Goal: Transaction & Acquisition: Purchase product/service

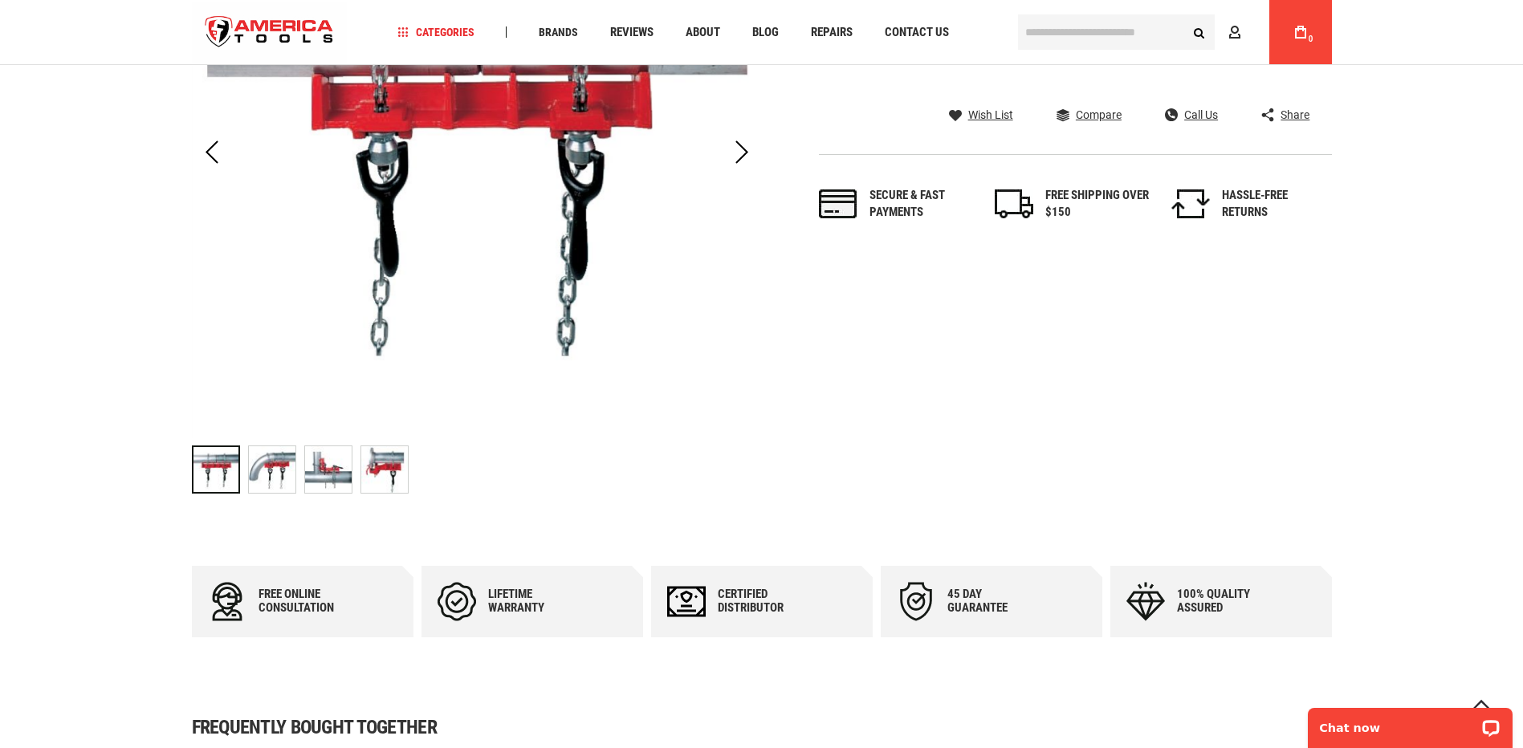
scroll to position [416, 0]
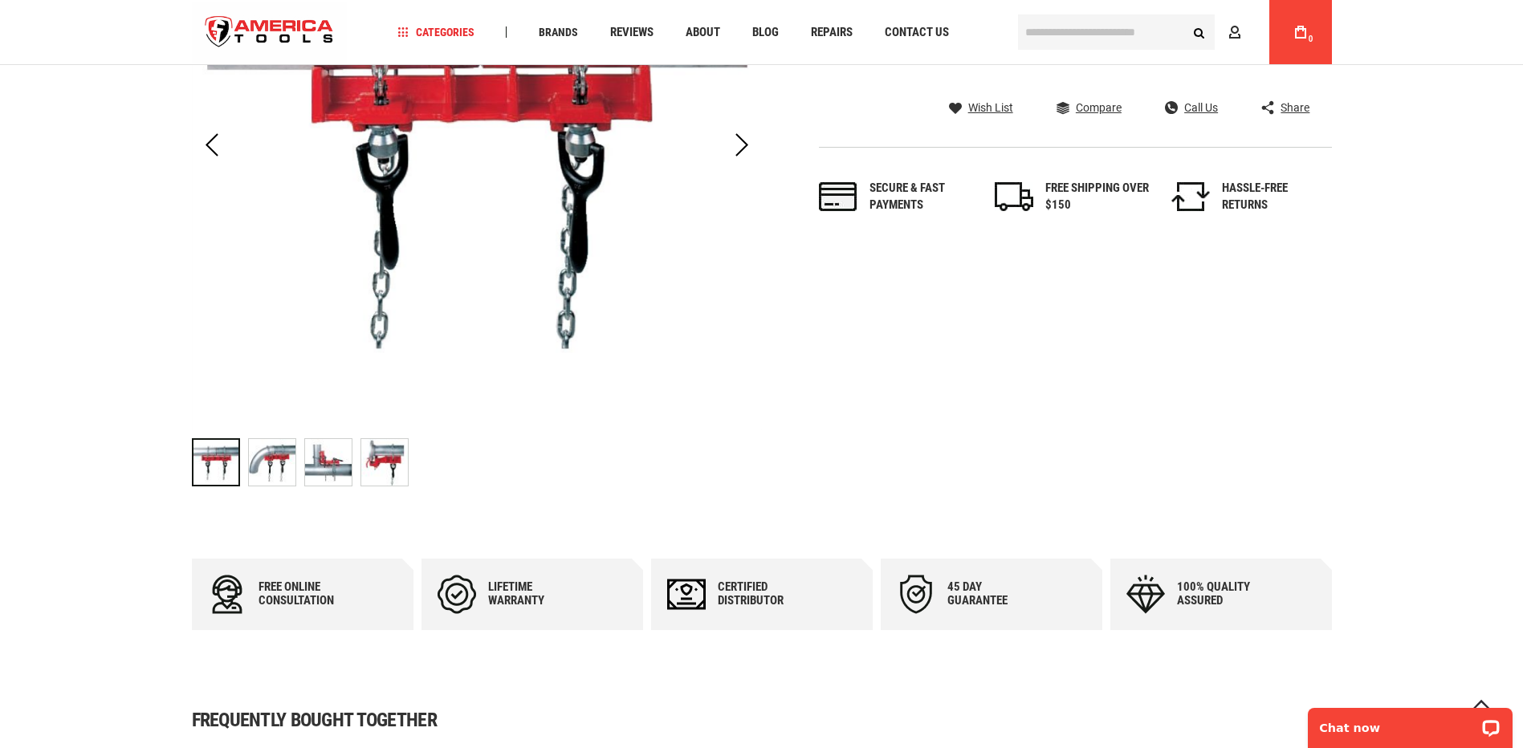
click at [397, 474] on img "RIDGID 40220 VISE, 461 STRAIGHT WELDING" at bounding box center [384, 462] width 47 height 47
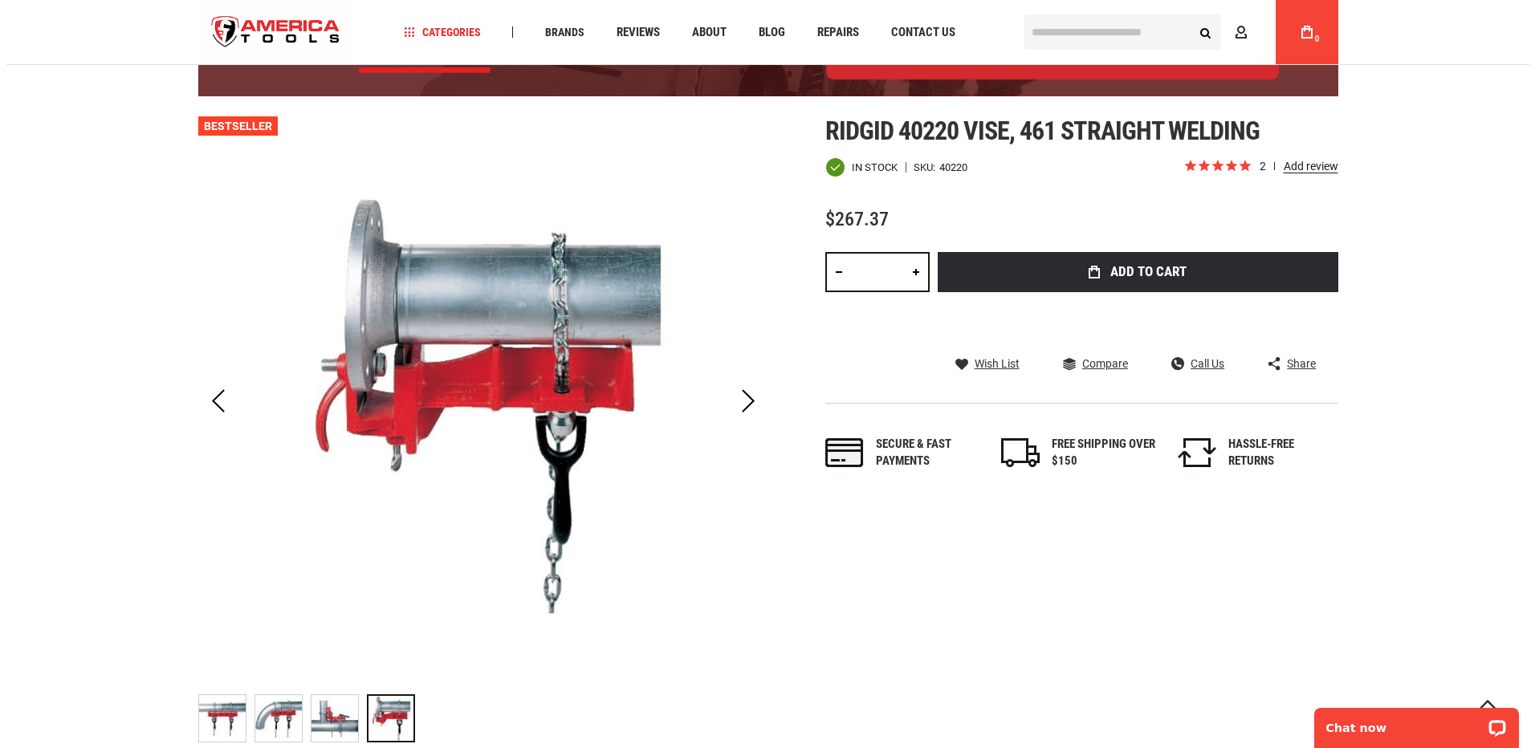
scroll to position [14, 0]
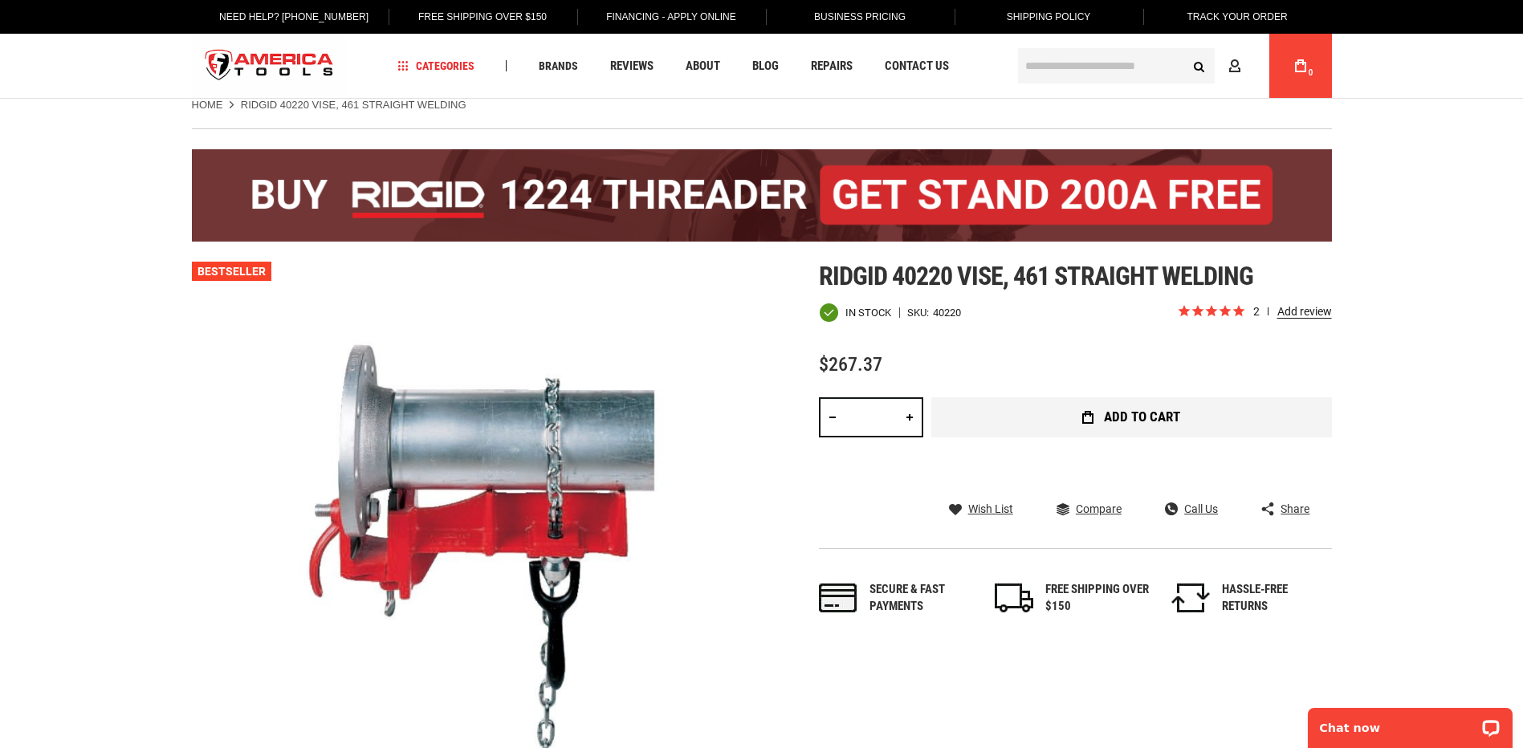
click at [1021, 416] on button "Add to Cart" at bounding box center [1132, 417] width 401 height 40
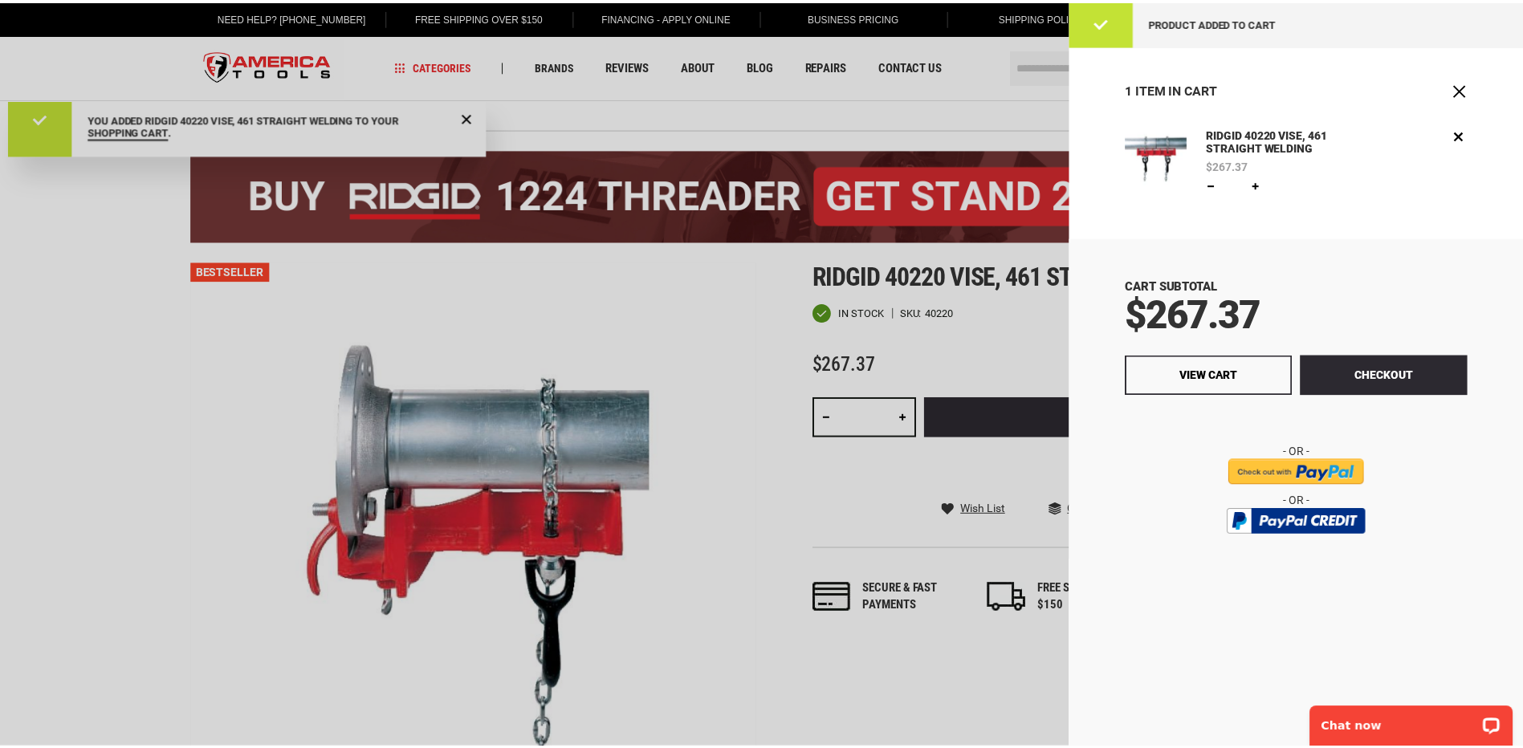
scroll to position [0, 0]
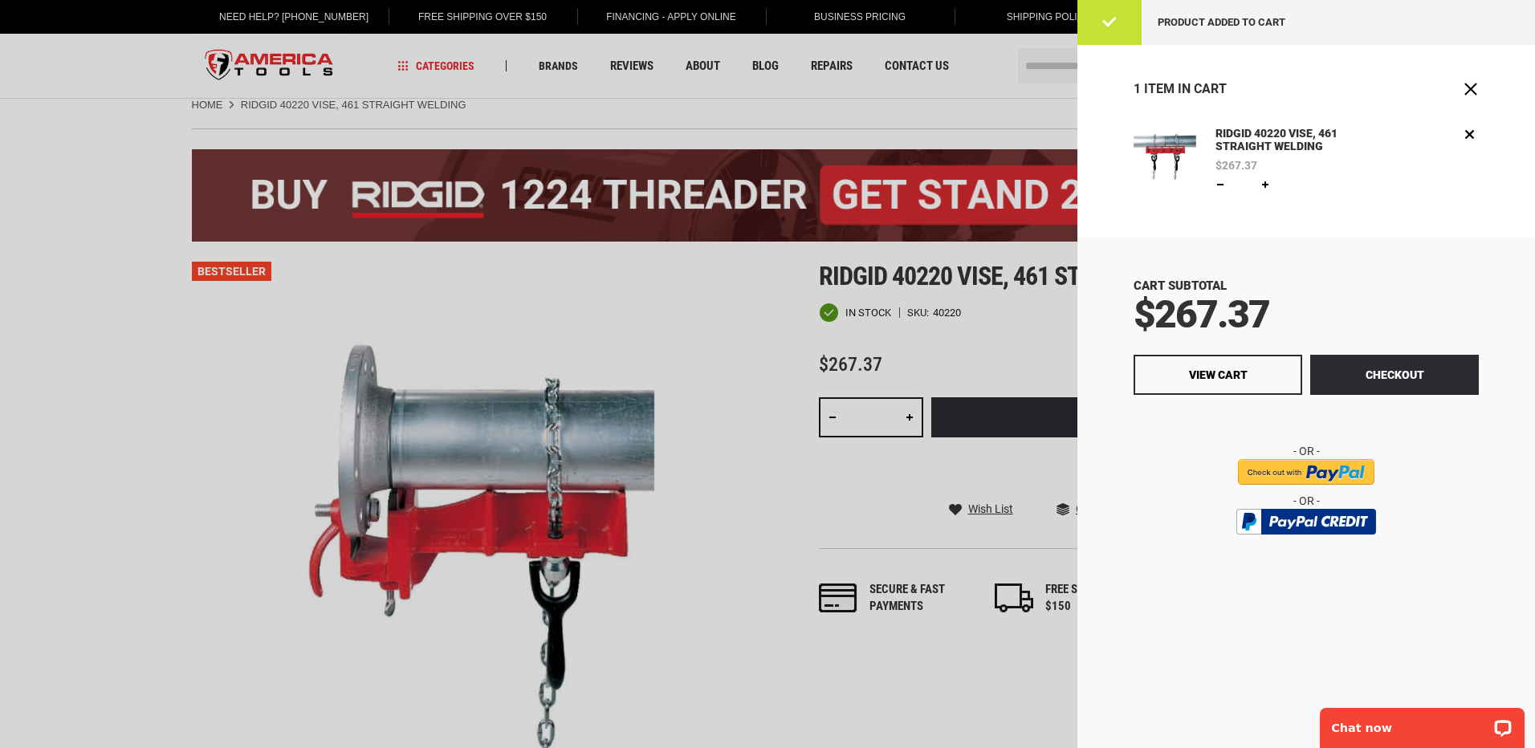
click at [1484, 90] on div "1 Item in Cart" at bounding box center [1307, 97] width 458 height 57
click at [1472, 89] on span "Close" at bounding box center [1471, 89] width 16 height 16
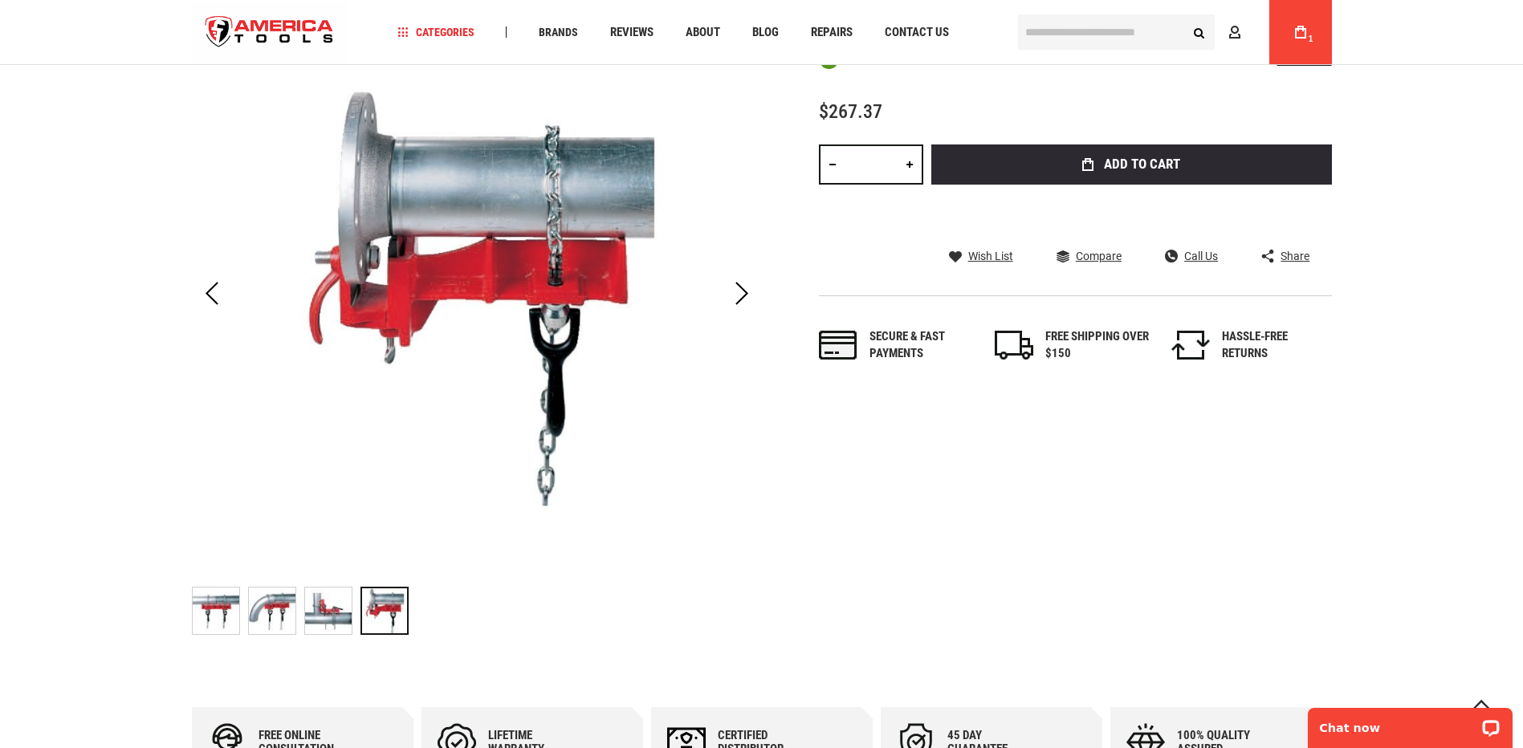
scroll to position [336, 0]
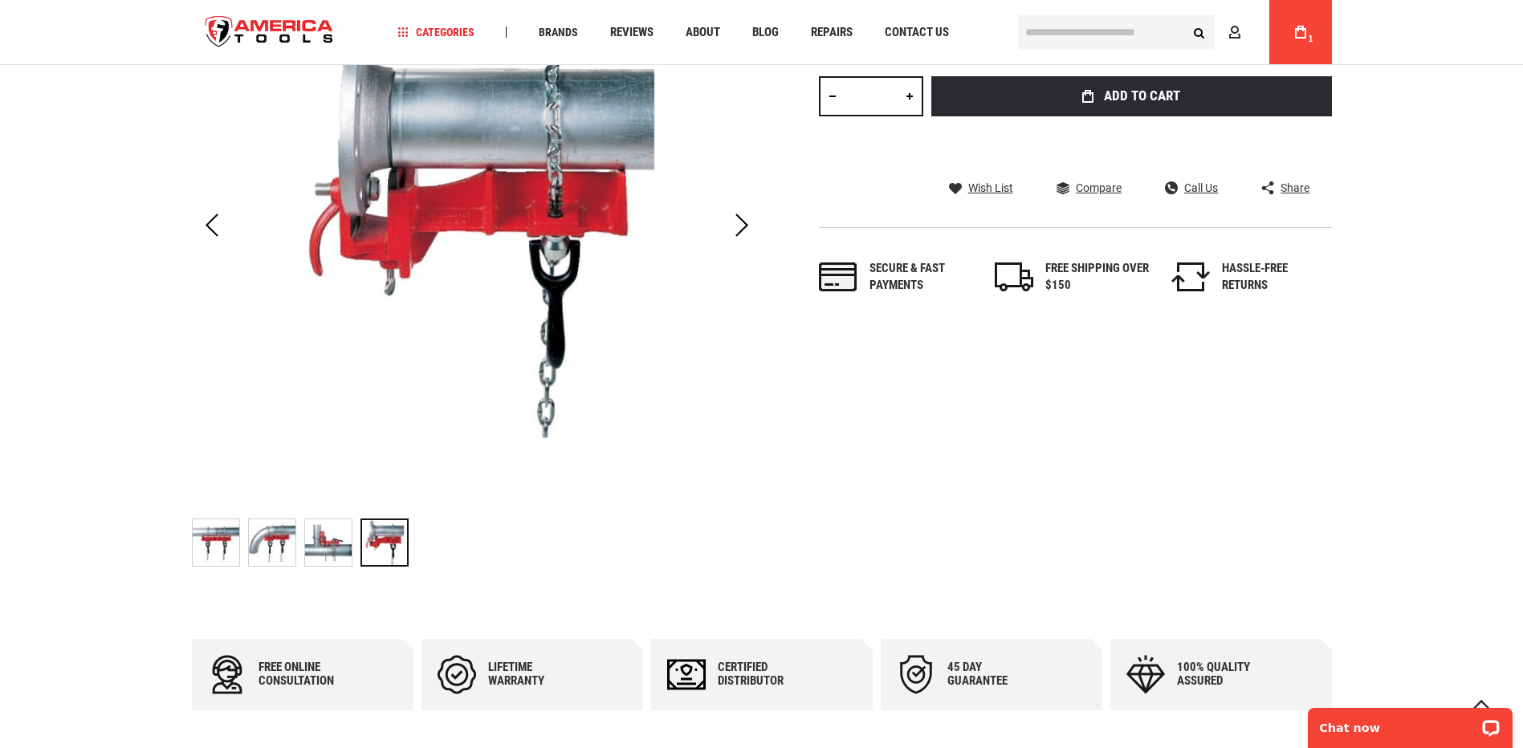
click at [211, 551] on img "RIDGID 40220 VISE, 461 STRAIGHT WELDING" at bounding box center [216, 543] width 47 height 47
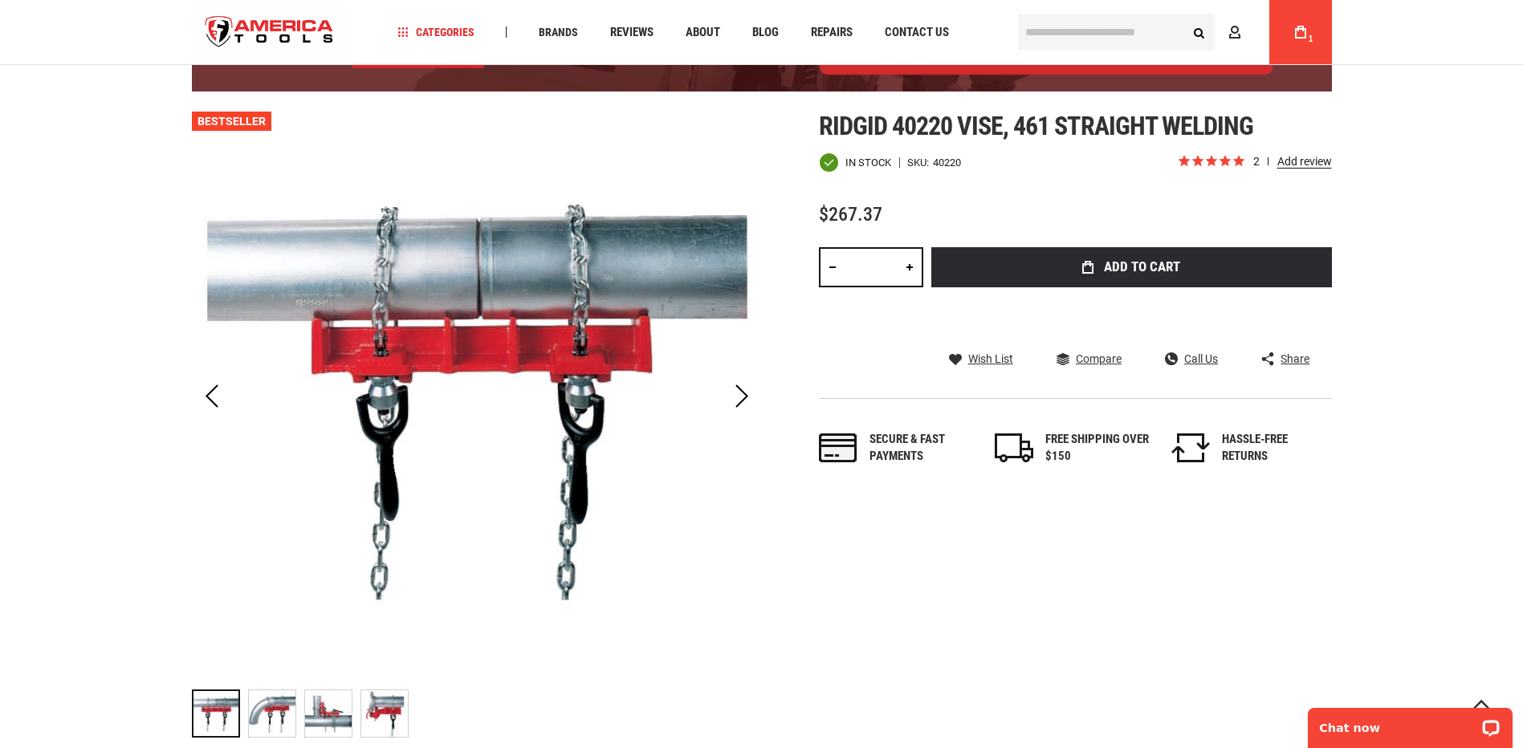
scroll to position [255, 0]
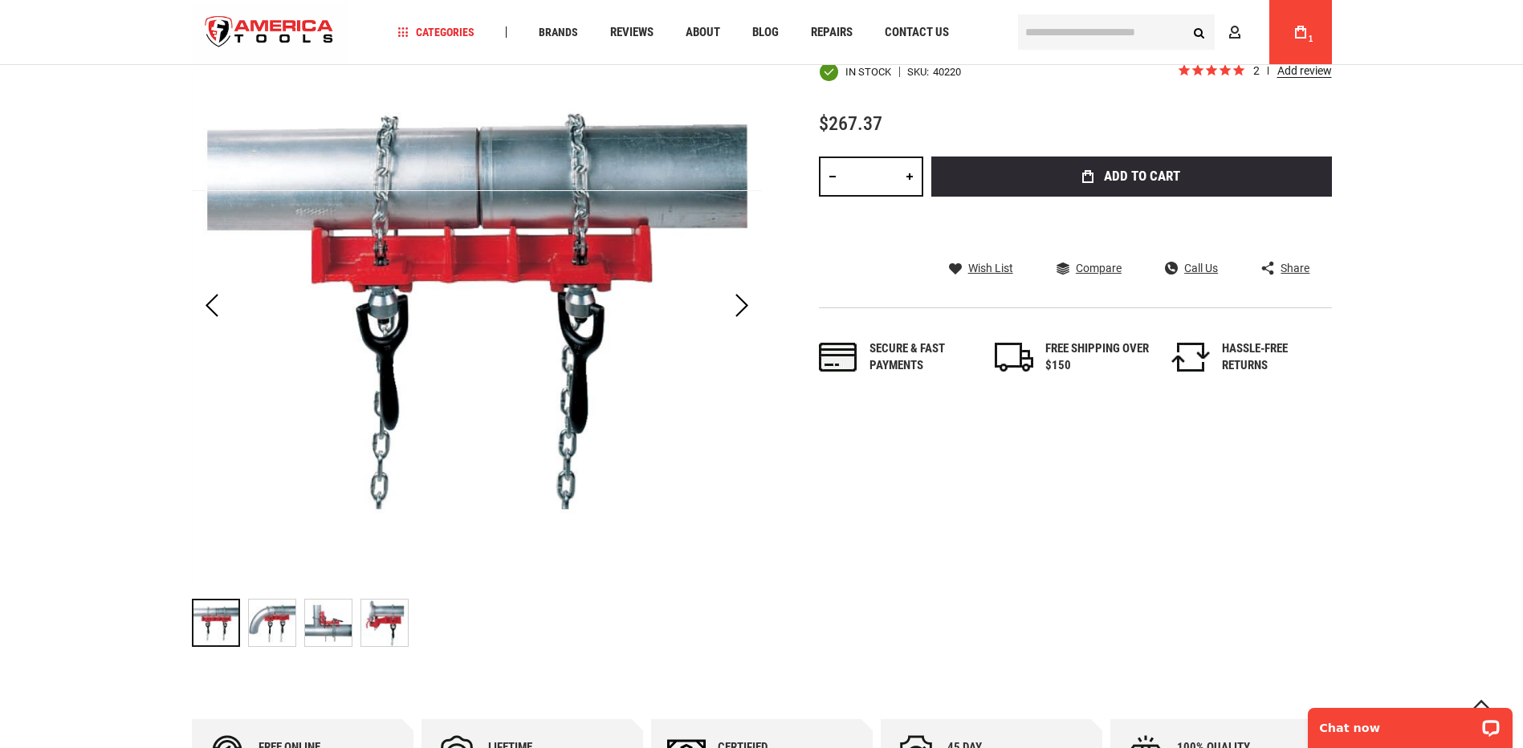
click at [275, 607] on img "RIDGID 40220 VISE, 461 STRAIGHT WELDING" at bounding box center [272, 623] width 47 height 47
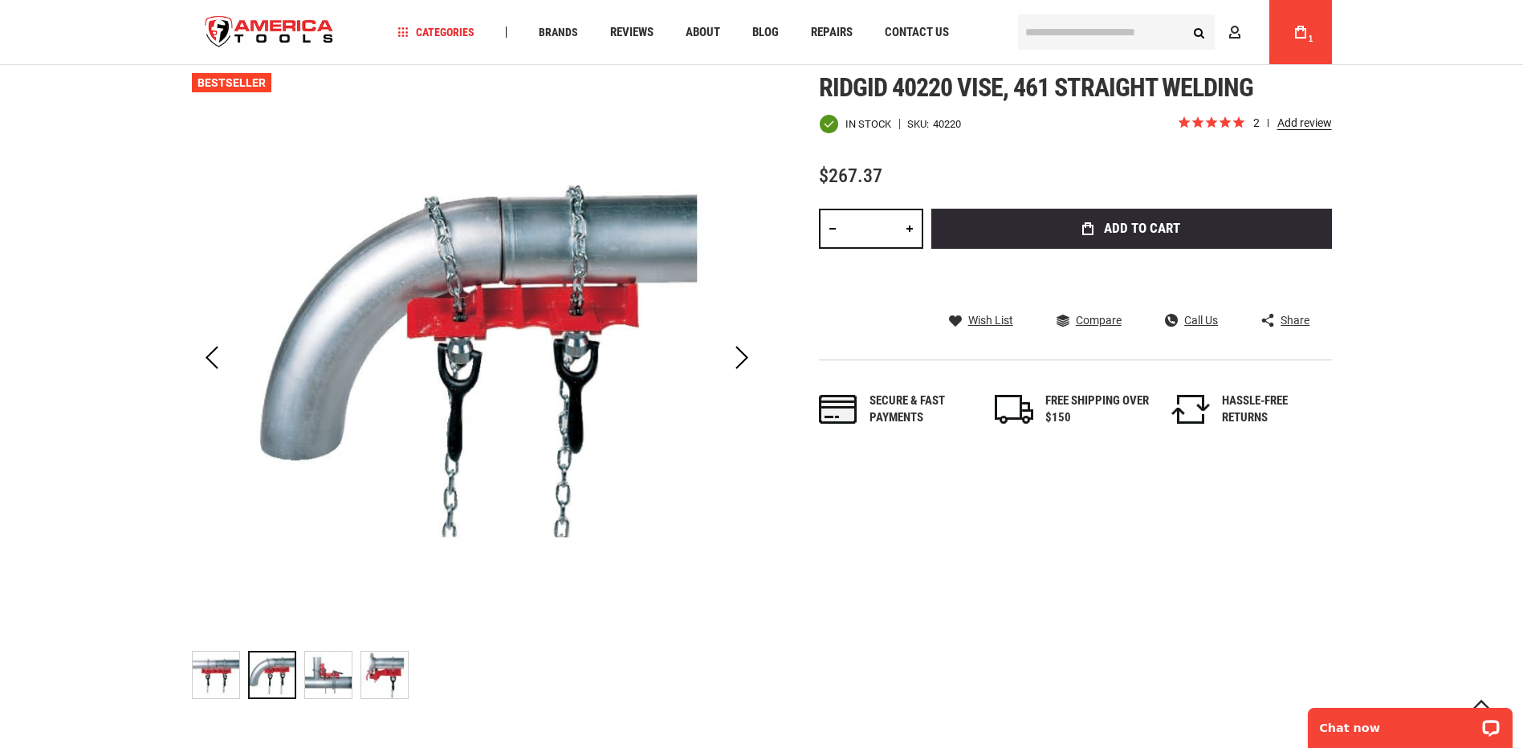
scroll to position [175, 0]
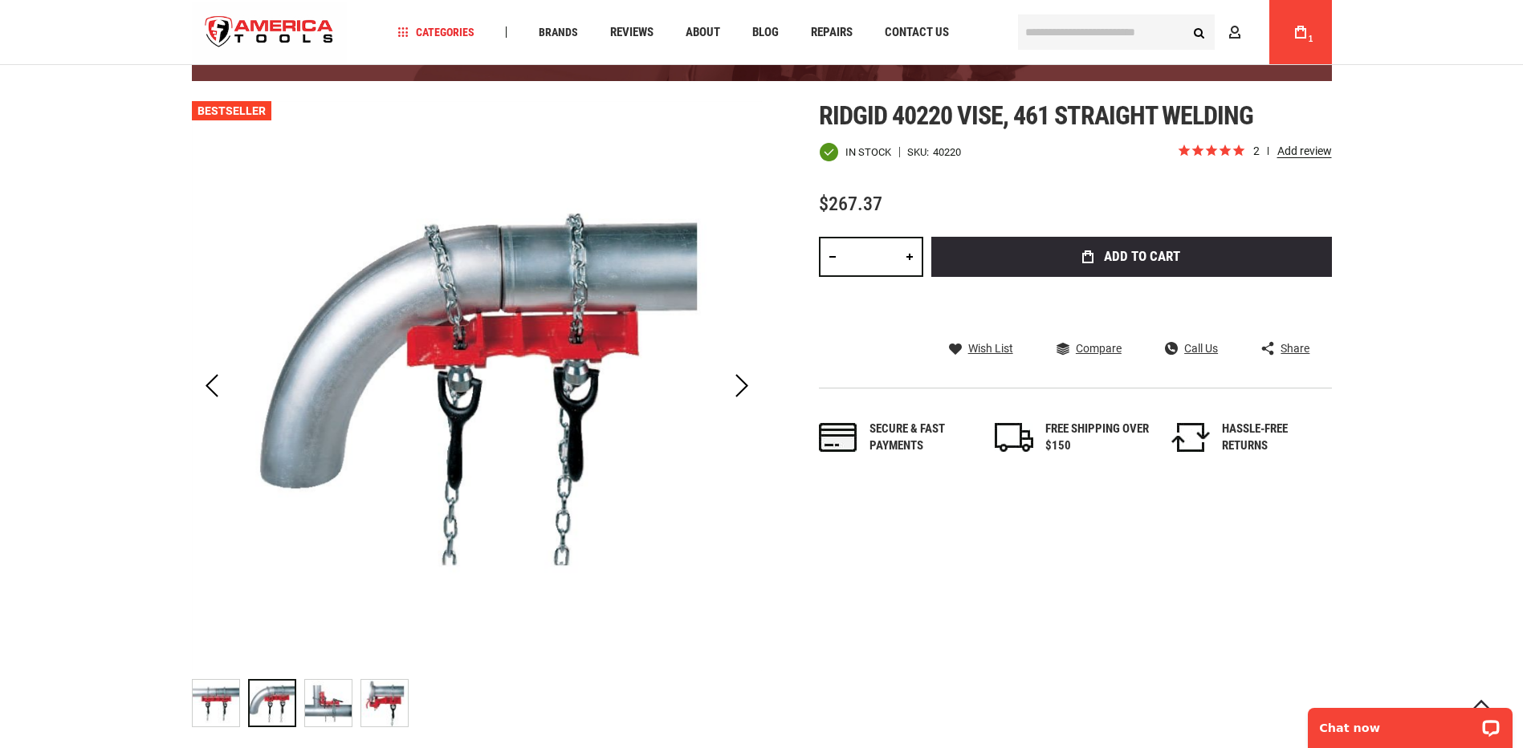
click at [337, 684] on img "RIDGID 40220 VISE, 461 STRAIGHT WELDING" at bounding box center [328, 703] width 47 height 47
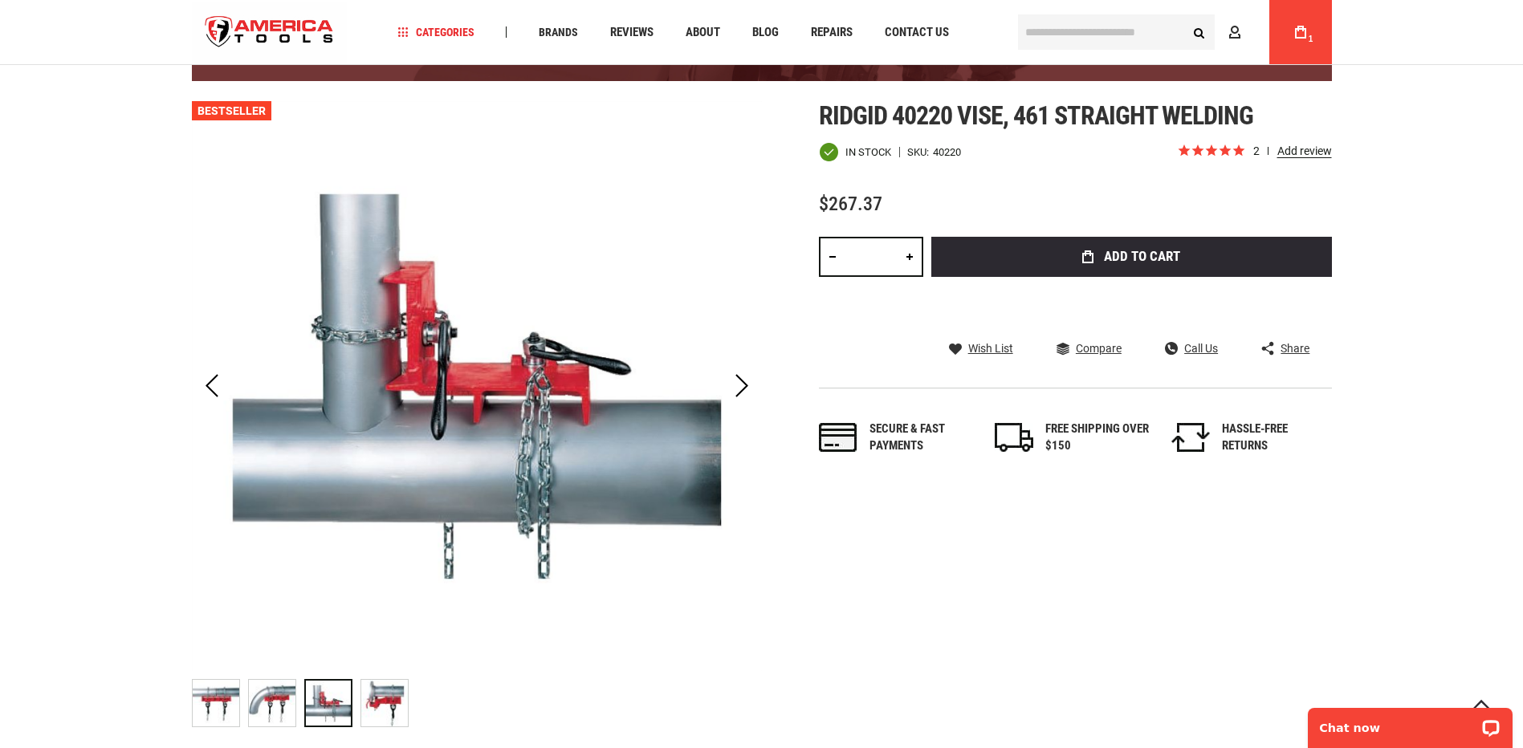
click at [390, 707] on img "RIDGID 40220 VISE, 461 STRAIGHT WELDING" at bounding box center [384, 703] width 47 height 47
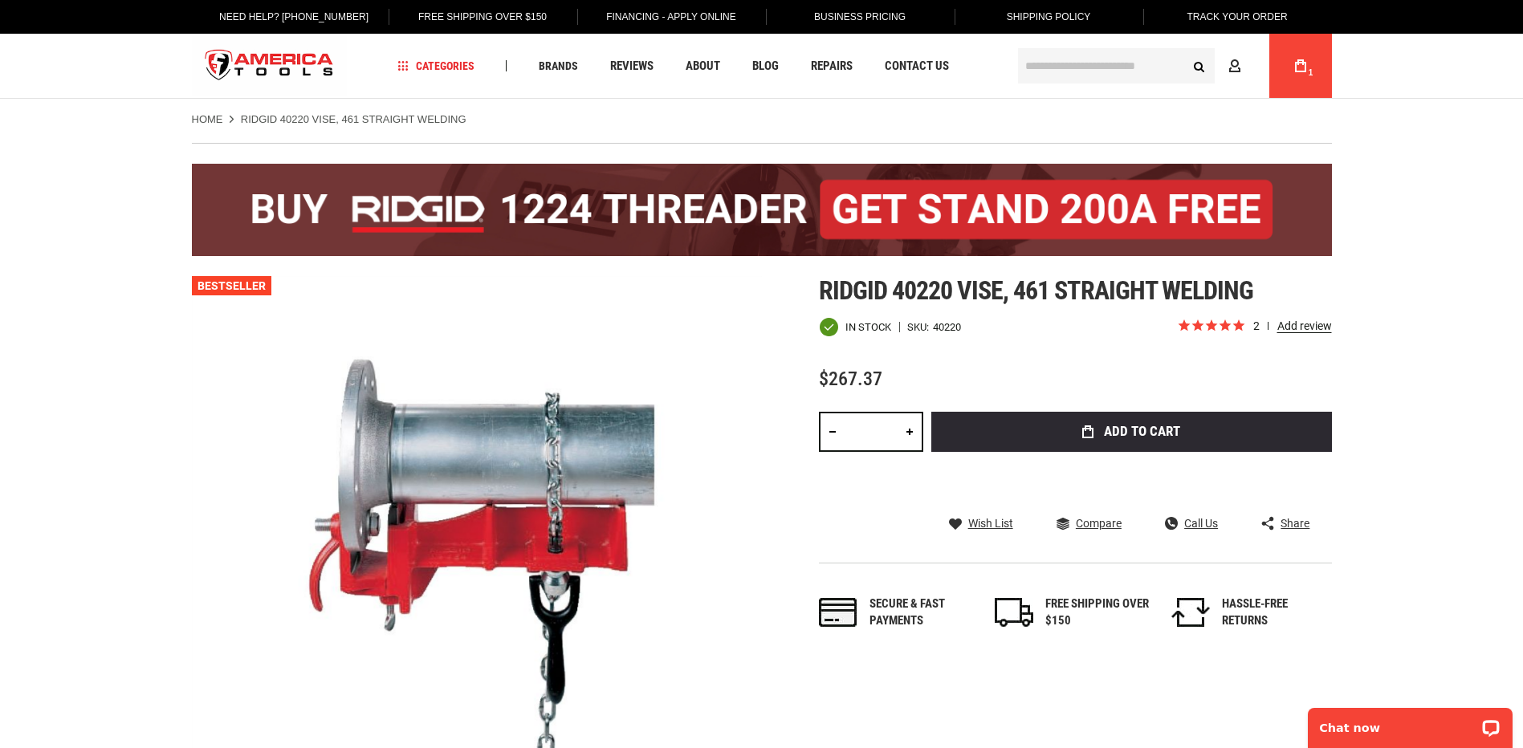
scroll to position [321, 0]
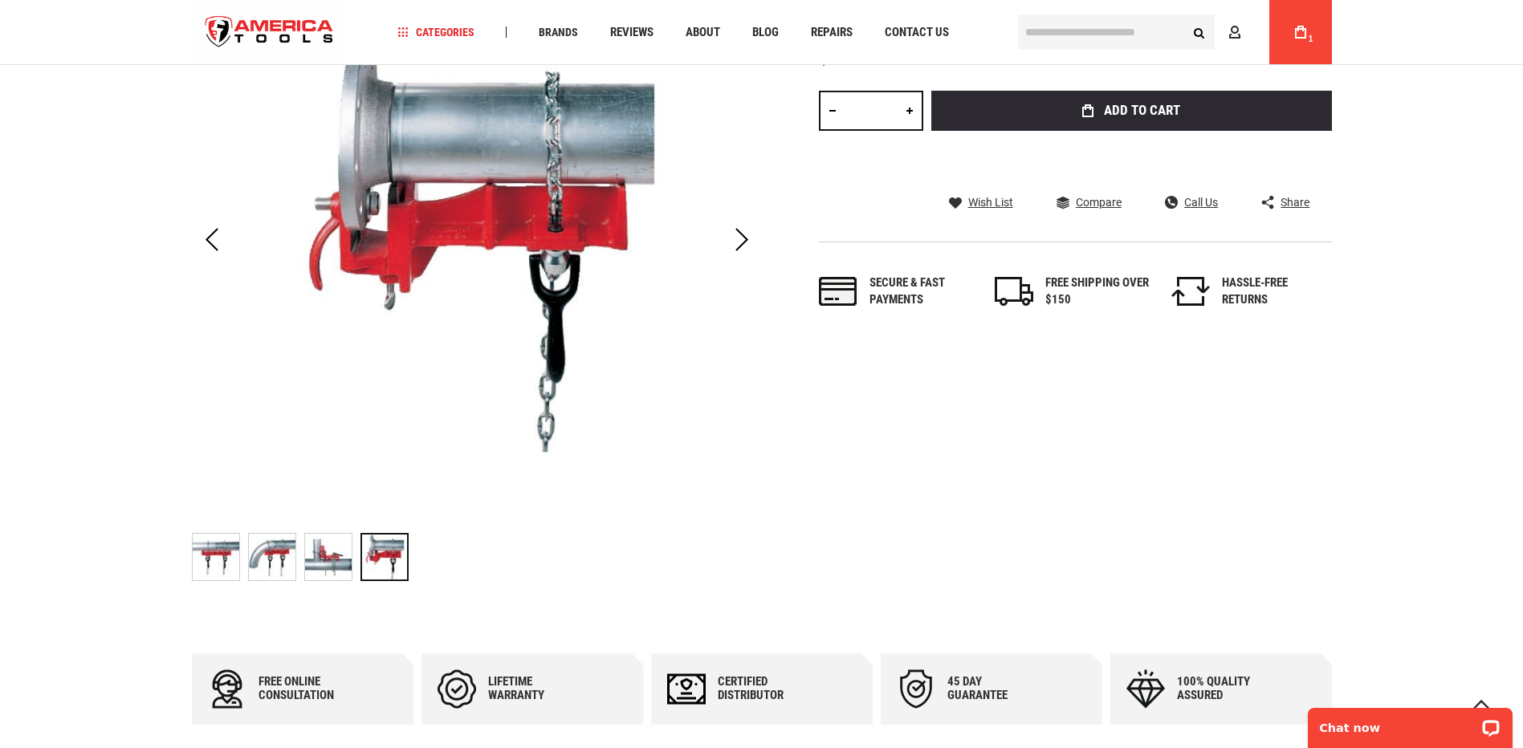
click at [211, 570] on img "RIDGID 40220 VISE, 461 STRAIGHT WELDING" at bounding box center [216, 557] width 47 height 47
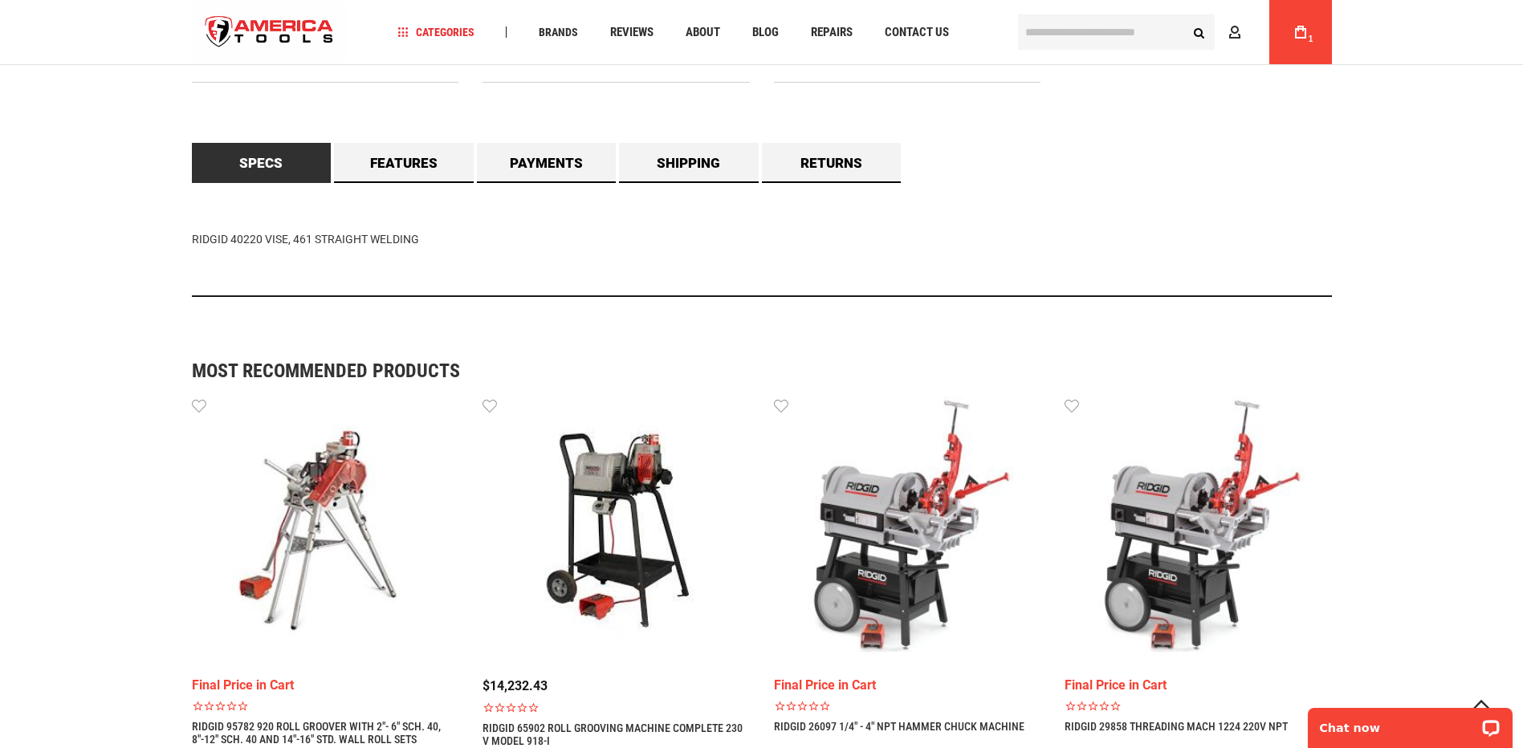
scroll to position [1285, 0]
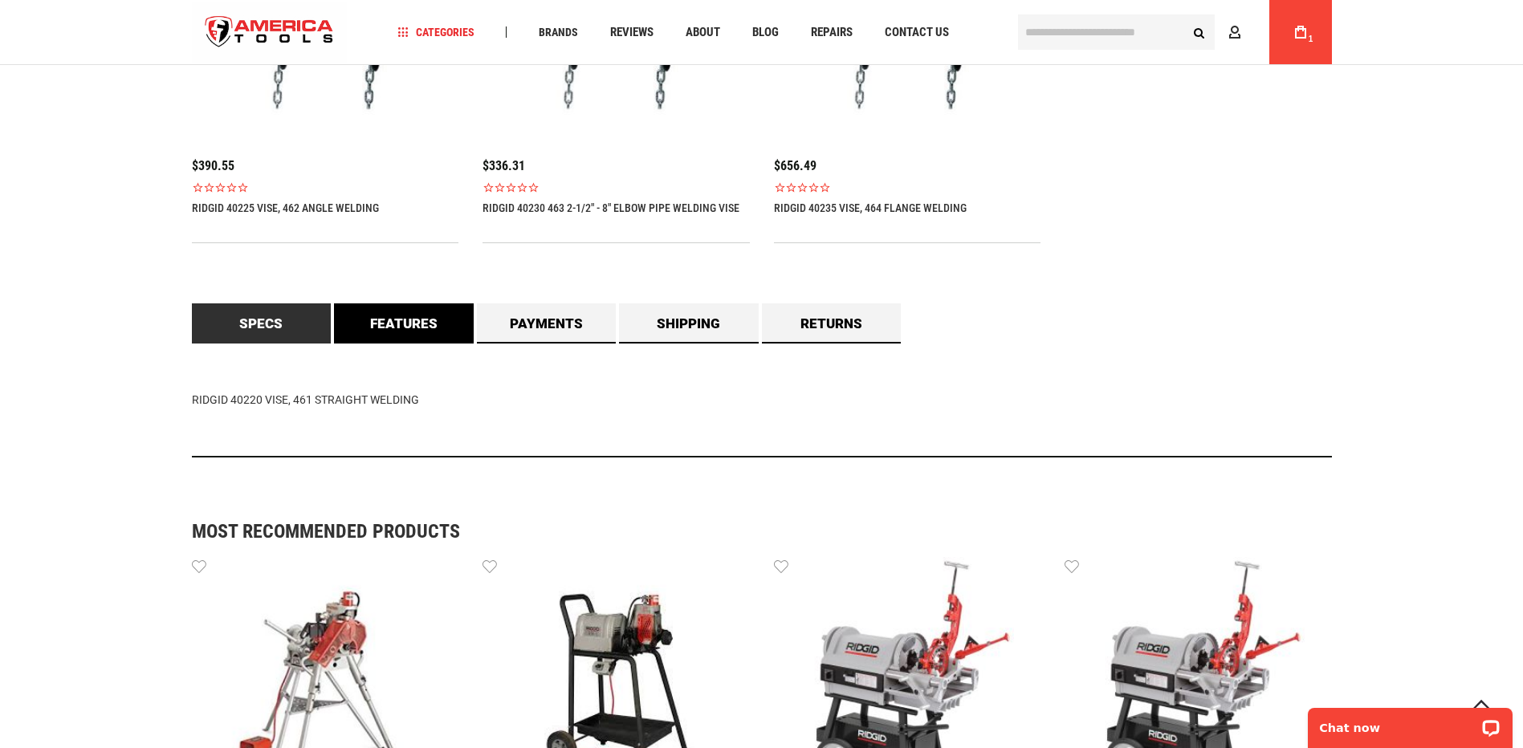
click at [388, 331] on link "Features" at bounding box center [404, 324] width 140 height 40
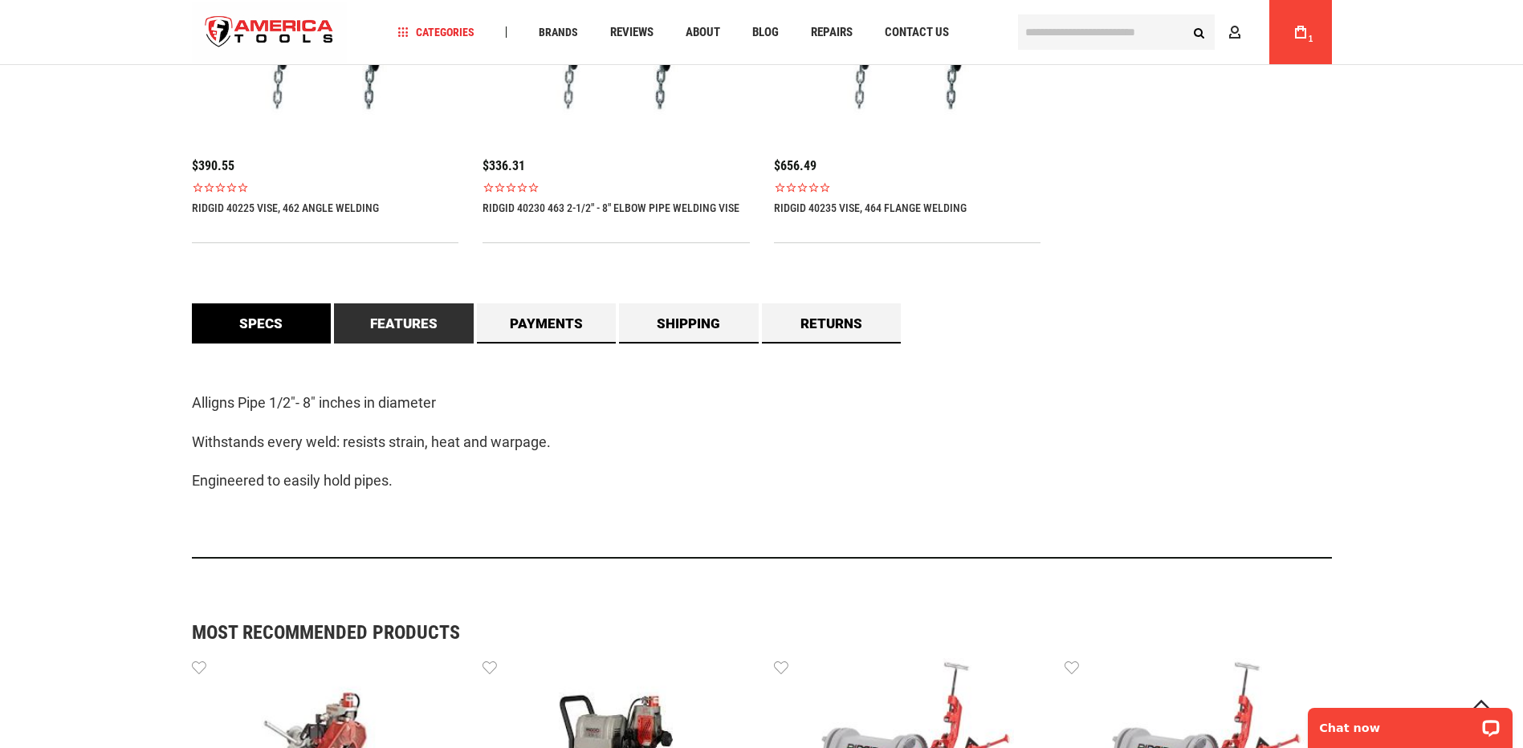
click at [238, 324] on link "Specs" at bounding box center [262, 324] width 140 height 40
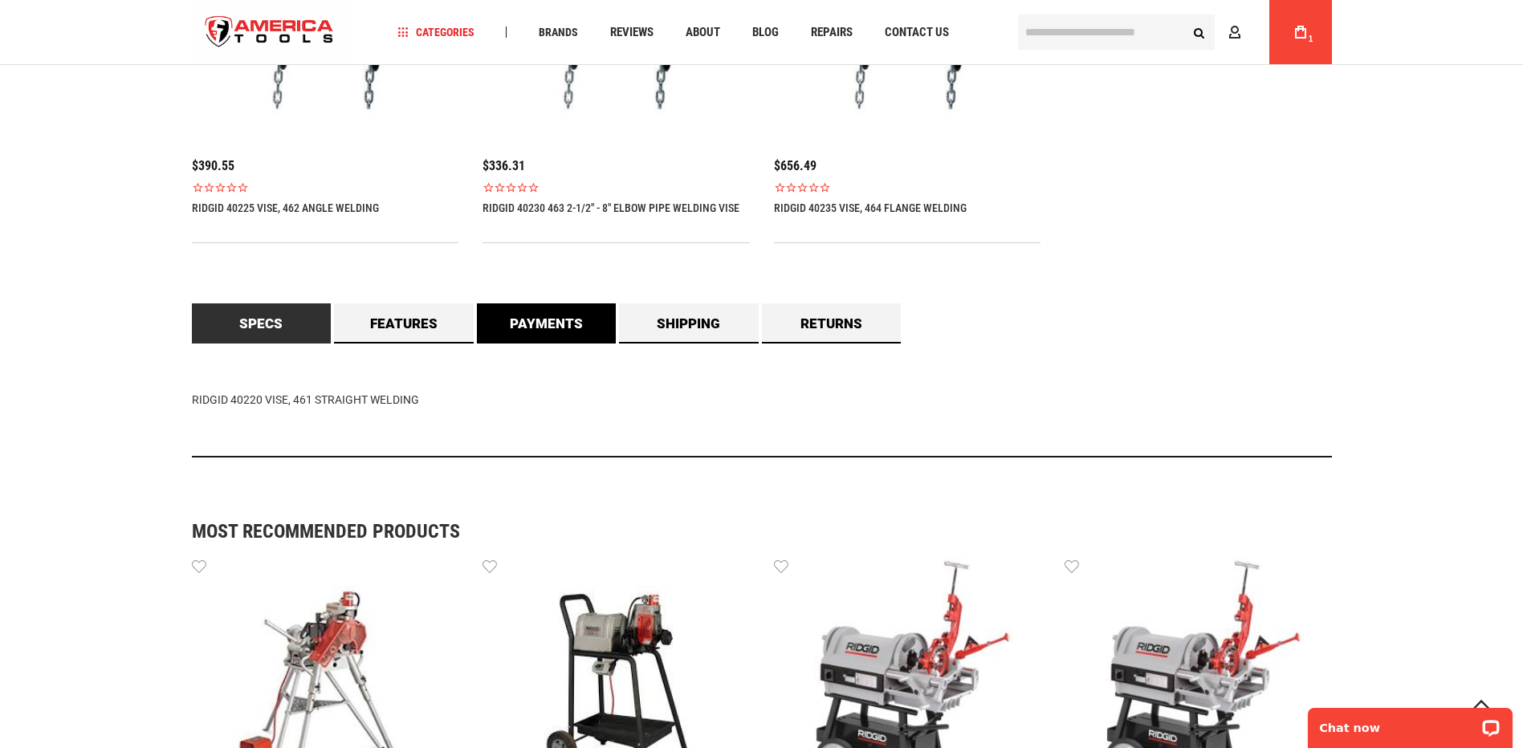
click at [527, 324] on link "Payments" at bounding box center [547, 324] width 140 height 40
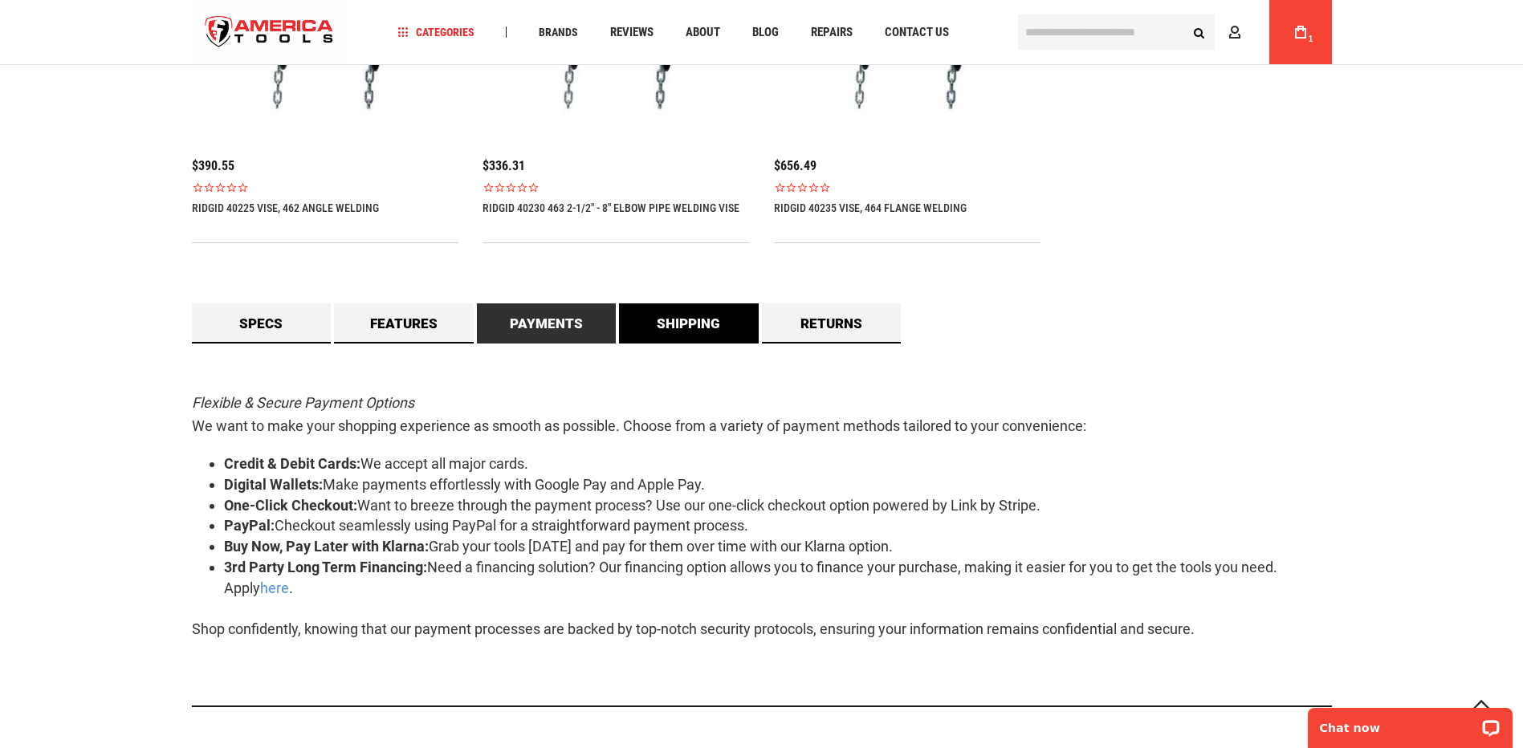
click at [680, 317] on link "Shipping" at bounding box center [689, 324] width 140 height 40
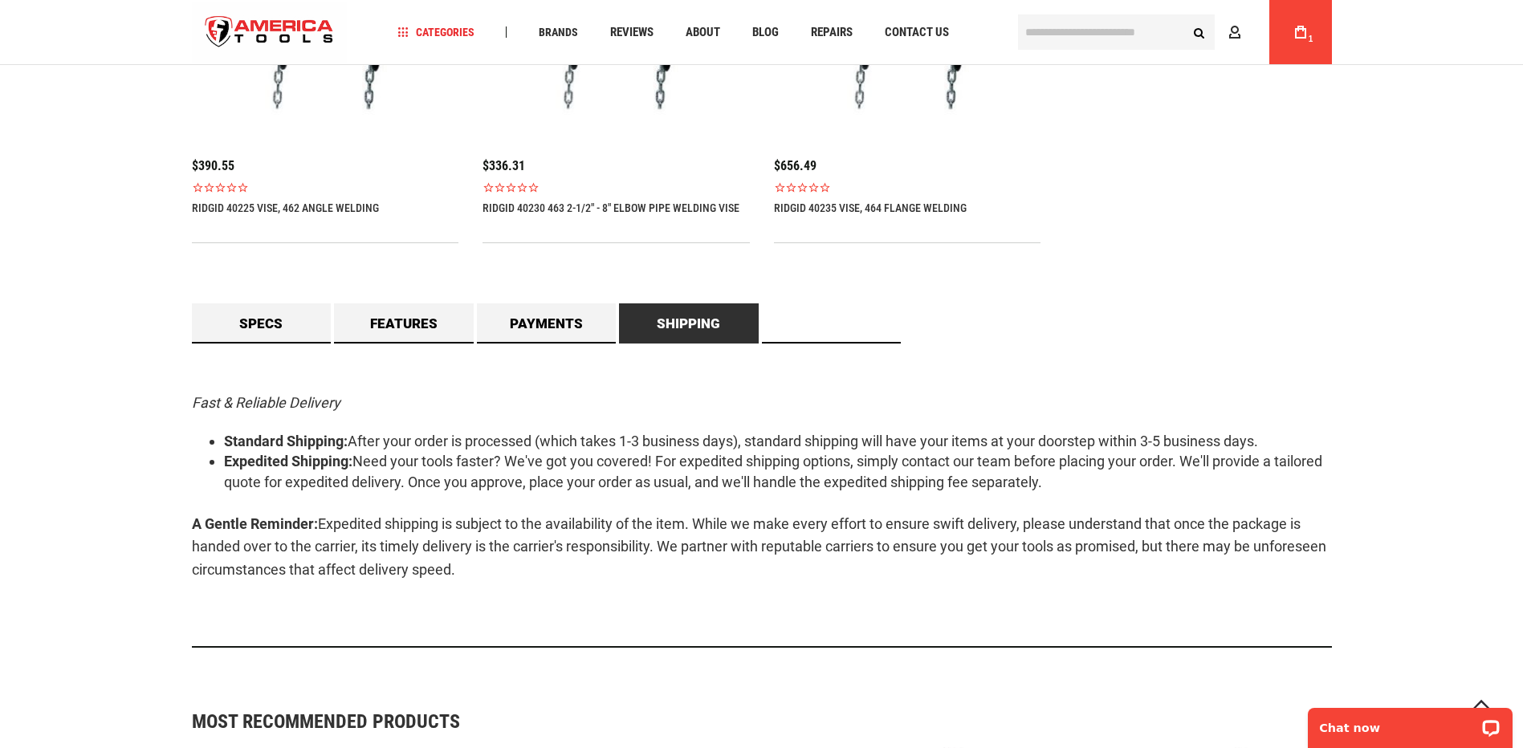
drag, startPoint x: 857, startPoint y: 321, endPoint x: 619, endPoint y: 320, distance: 237.7
click at [855, 321] on link "Returns" at bounding box center [832, 324] width 140 height 40
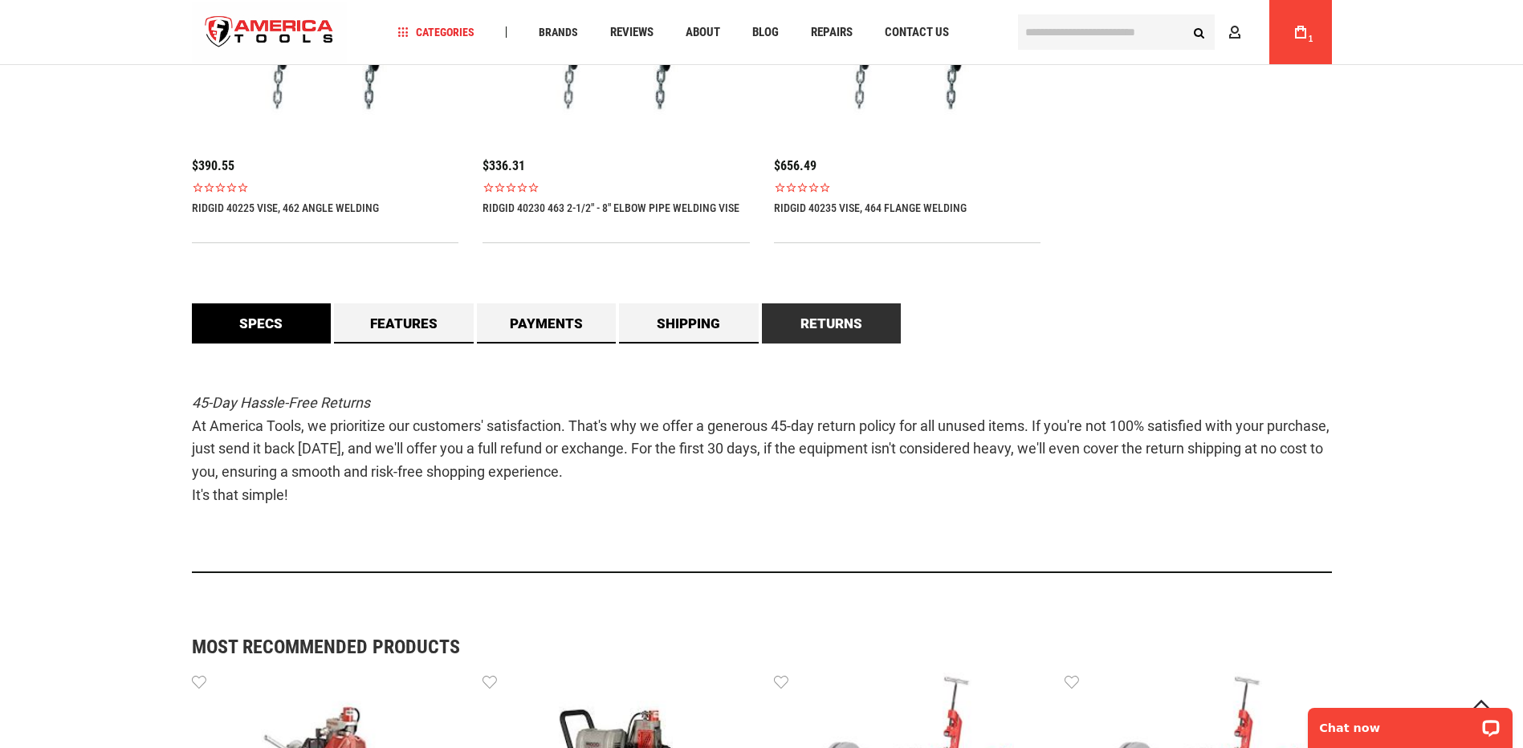
click at [321, 320] on link "Specs" at bounding box center [262, 324] width 140 height 40
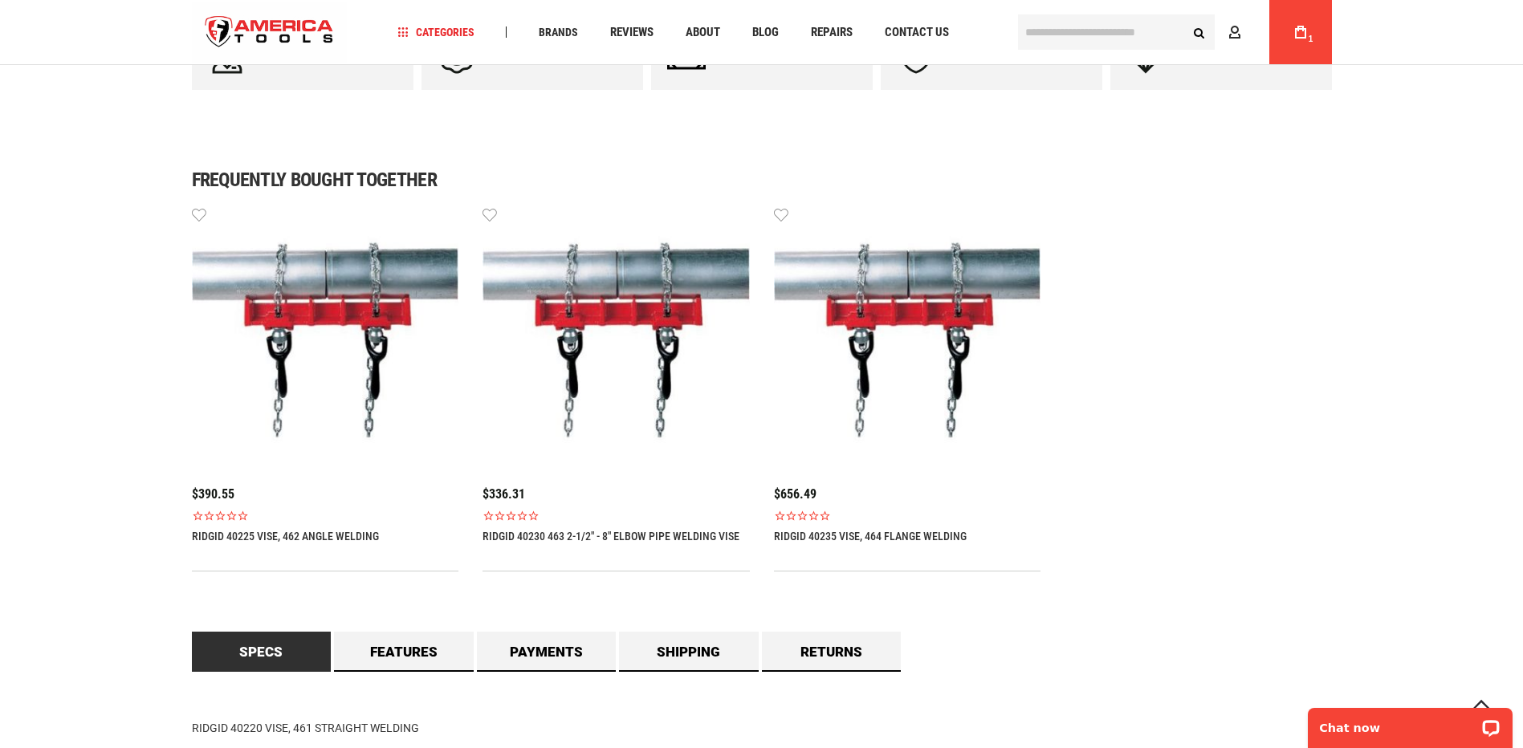
scroll to position [964, 0]
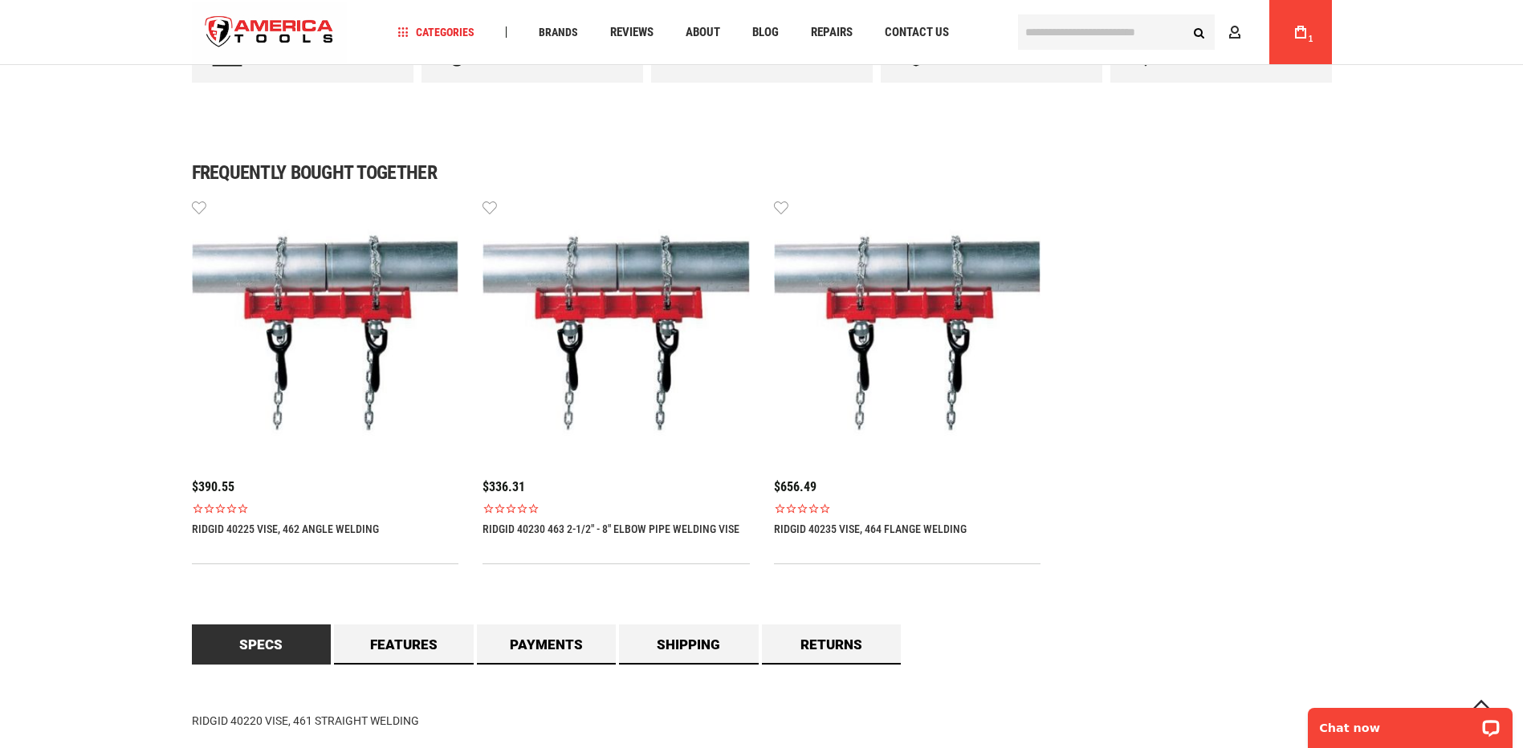
click at [889, 519] on div "$656.49 RIDGID 40235 VISE, 464 FLANGE WELDING Wish List" at bounding box center [907, 368] width 267 height 341
click at [913, 317] on img at bounding box center [907, 331] width 267 height 267
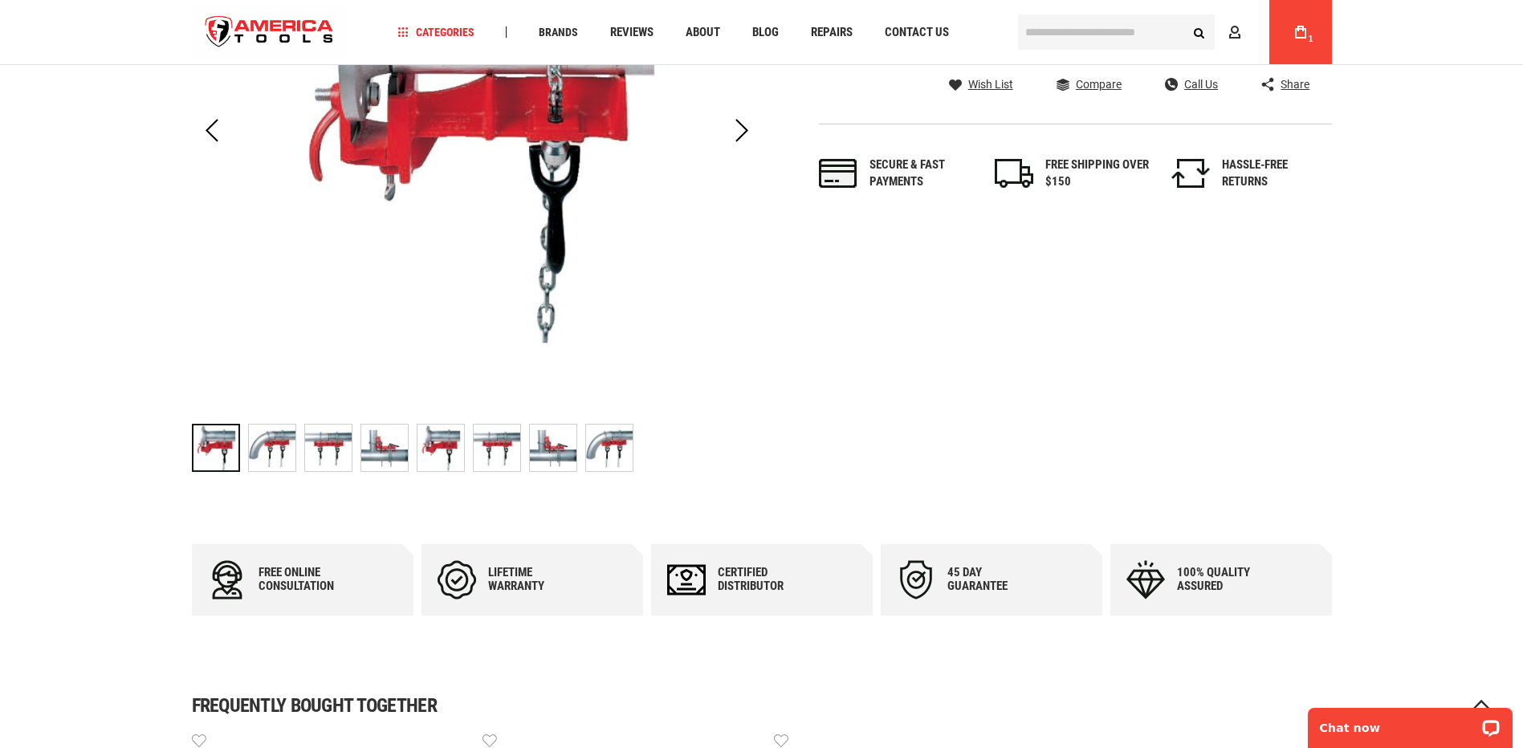
scroll to position [402, 0]
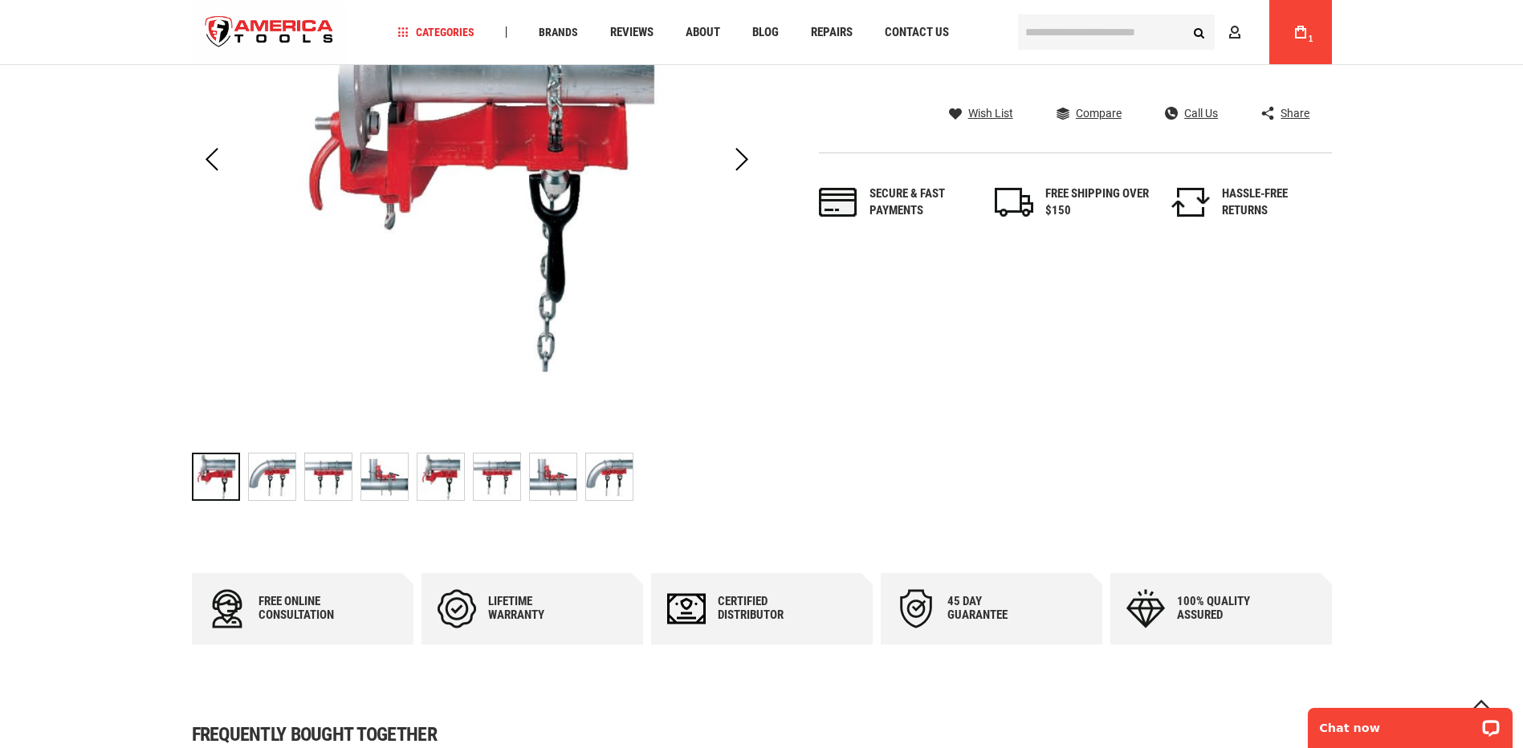
click at [455, 471] on img "RIDGID 40235 VISE, 464 FLANGE WELDING" at bounding box center [441, 477] width 47 height 47
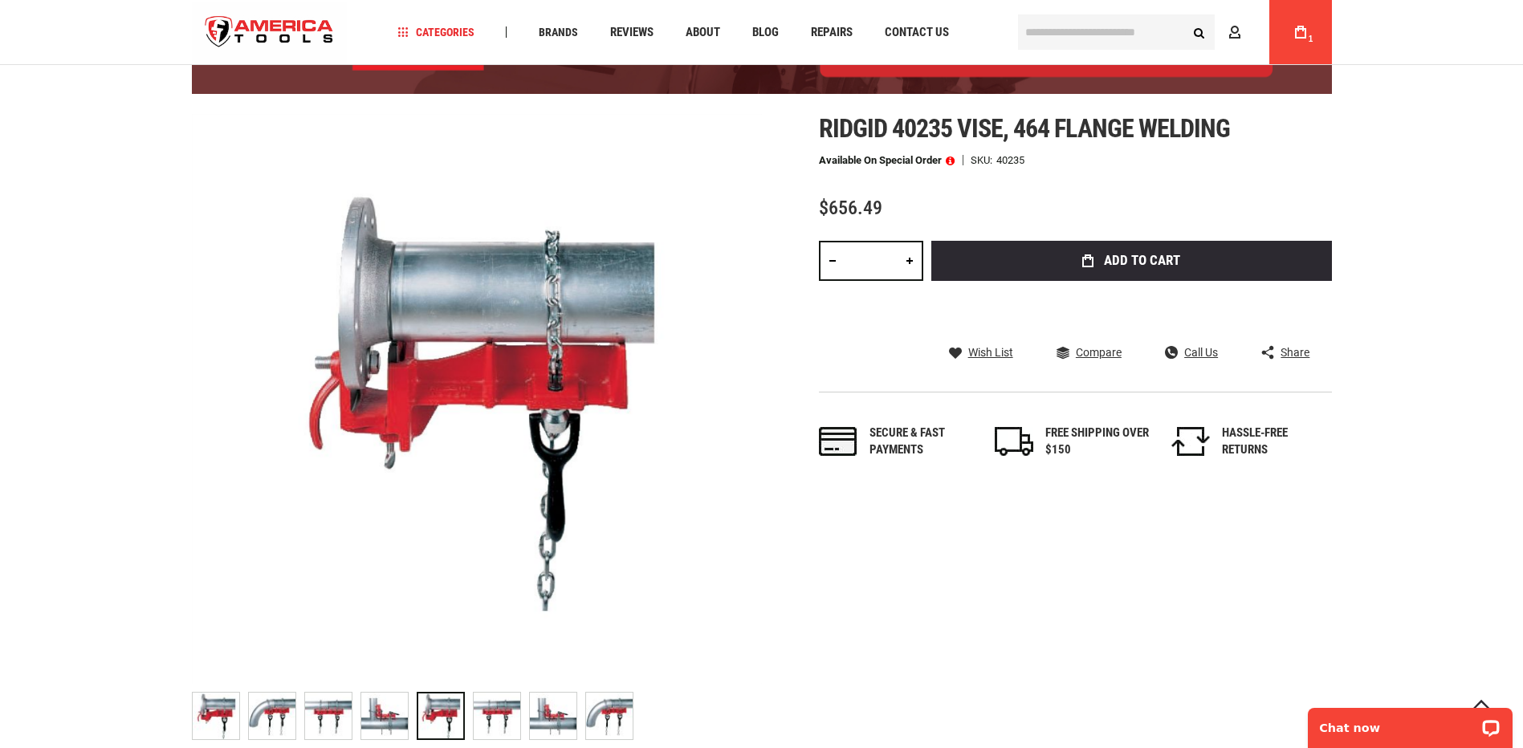
scroll to position [161, 0]
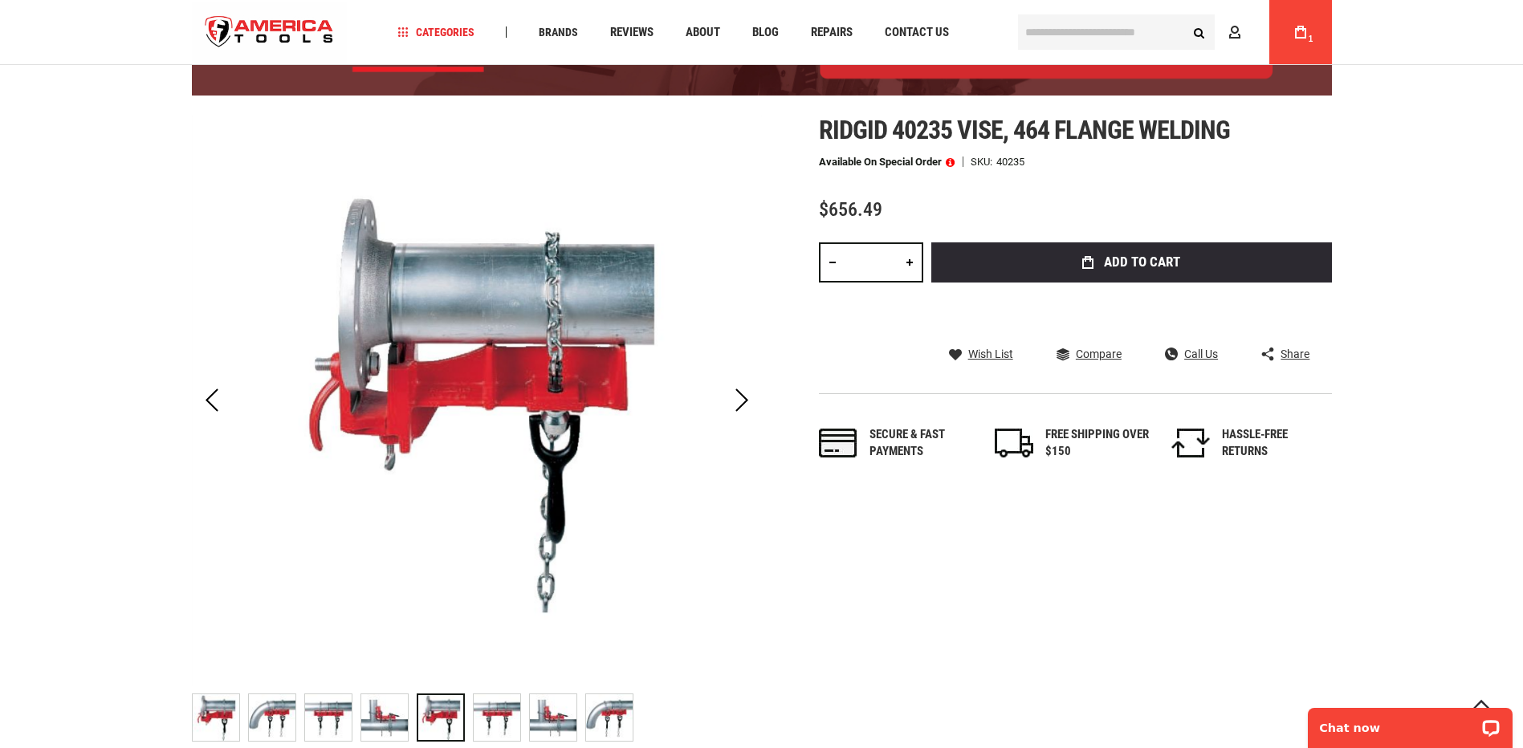
click at [202, 709] on img "RIDGID 40235 VISE, 464 FLANGE WELDING" at bounding box center [216, 718] width 47 height 47
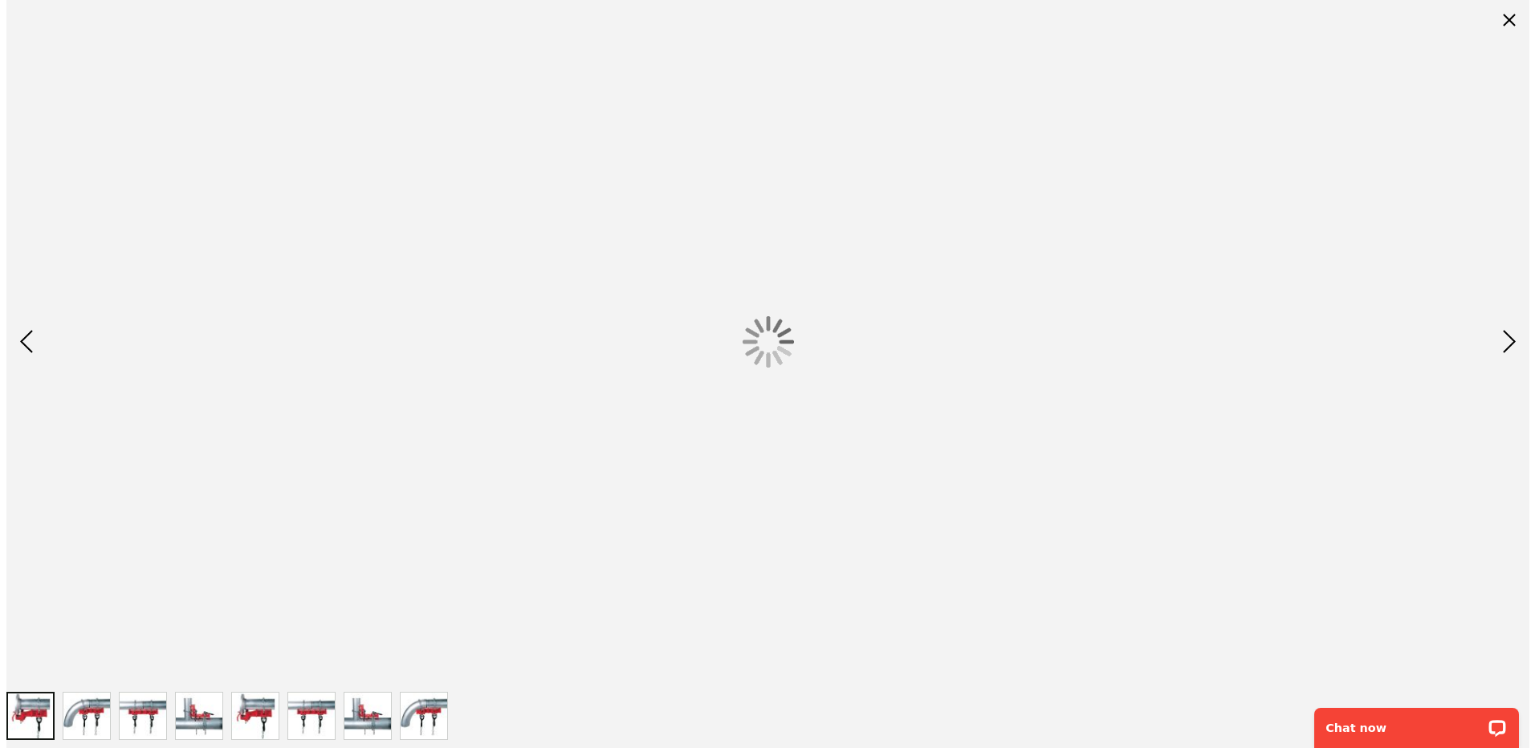
scroll to position [0, 0]
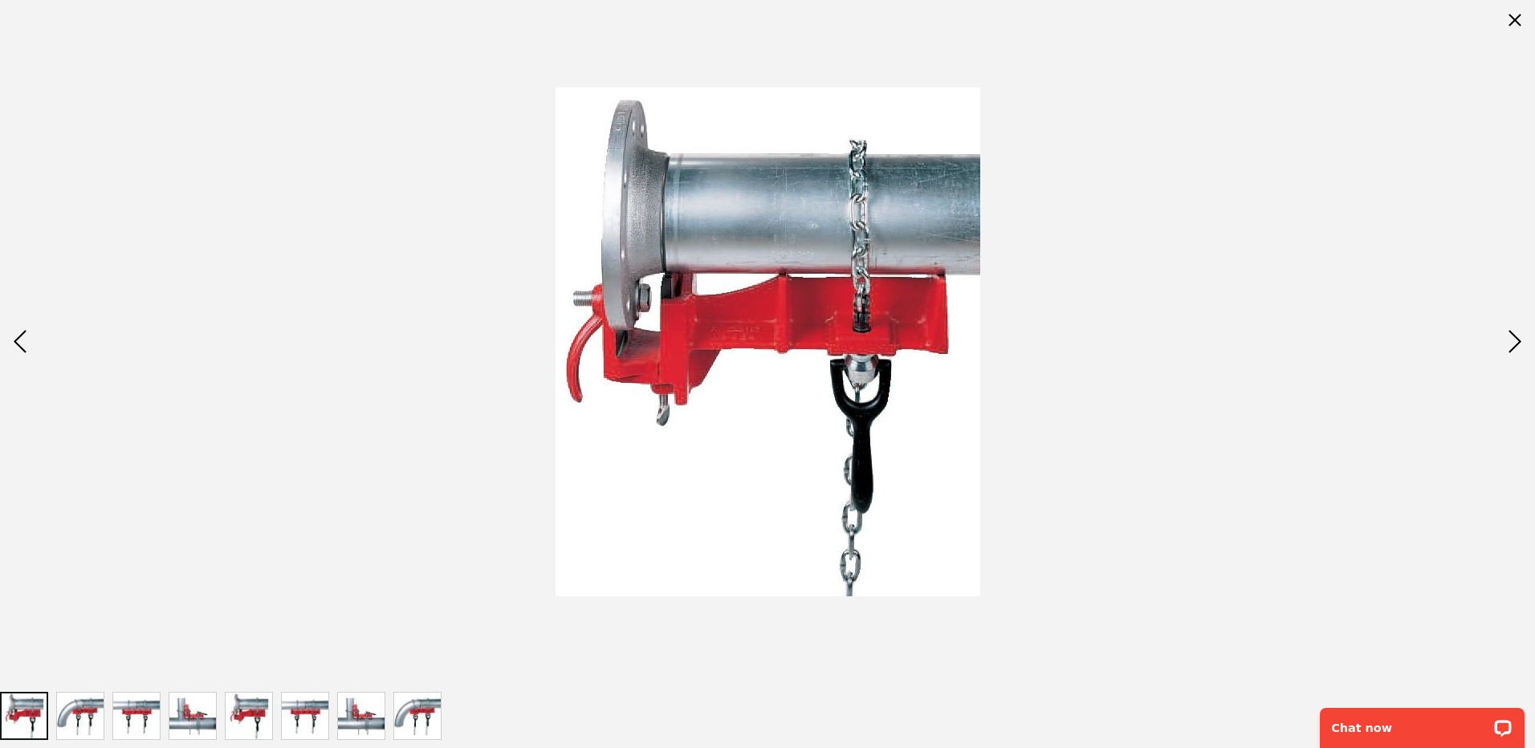
click at [685, 368] on img at bounding box center [768, 342] width 425 height 509
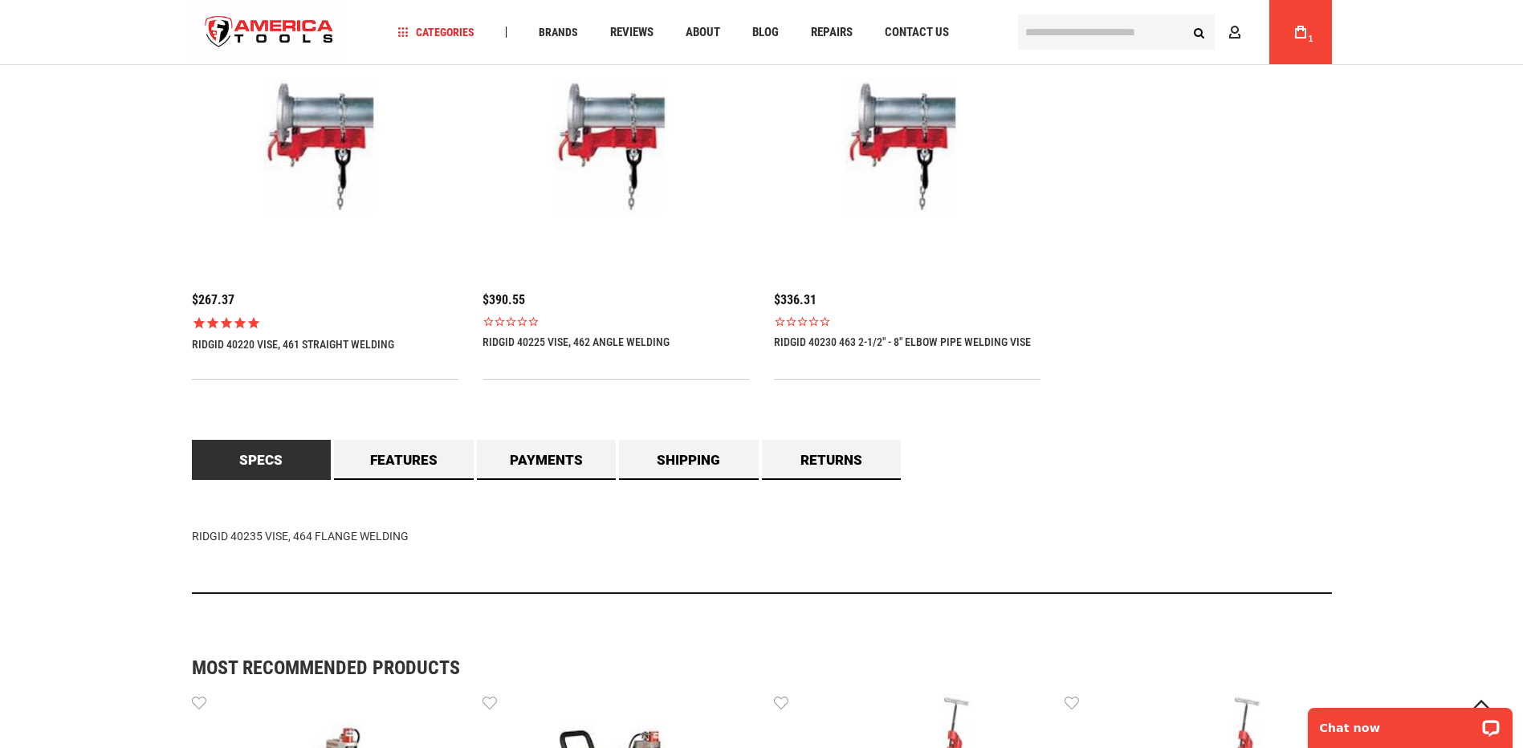
scroll to position [1149, 0]
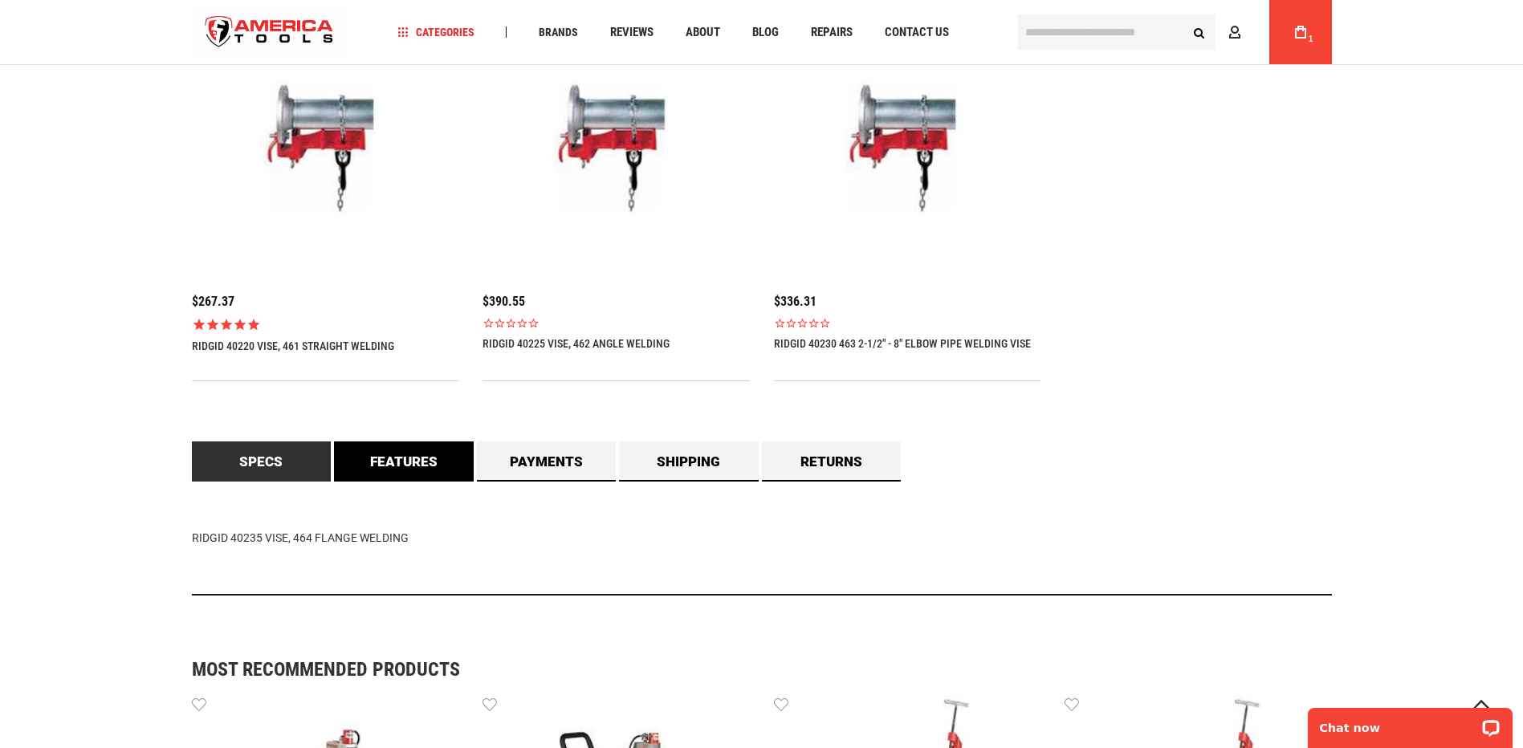
click at [435, 474] on link "Features" at bounding box center [404, 462] width 140 height 40
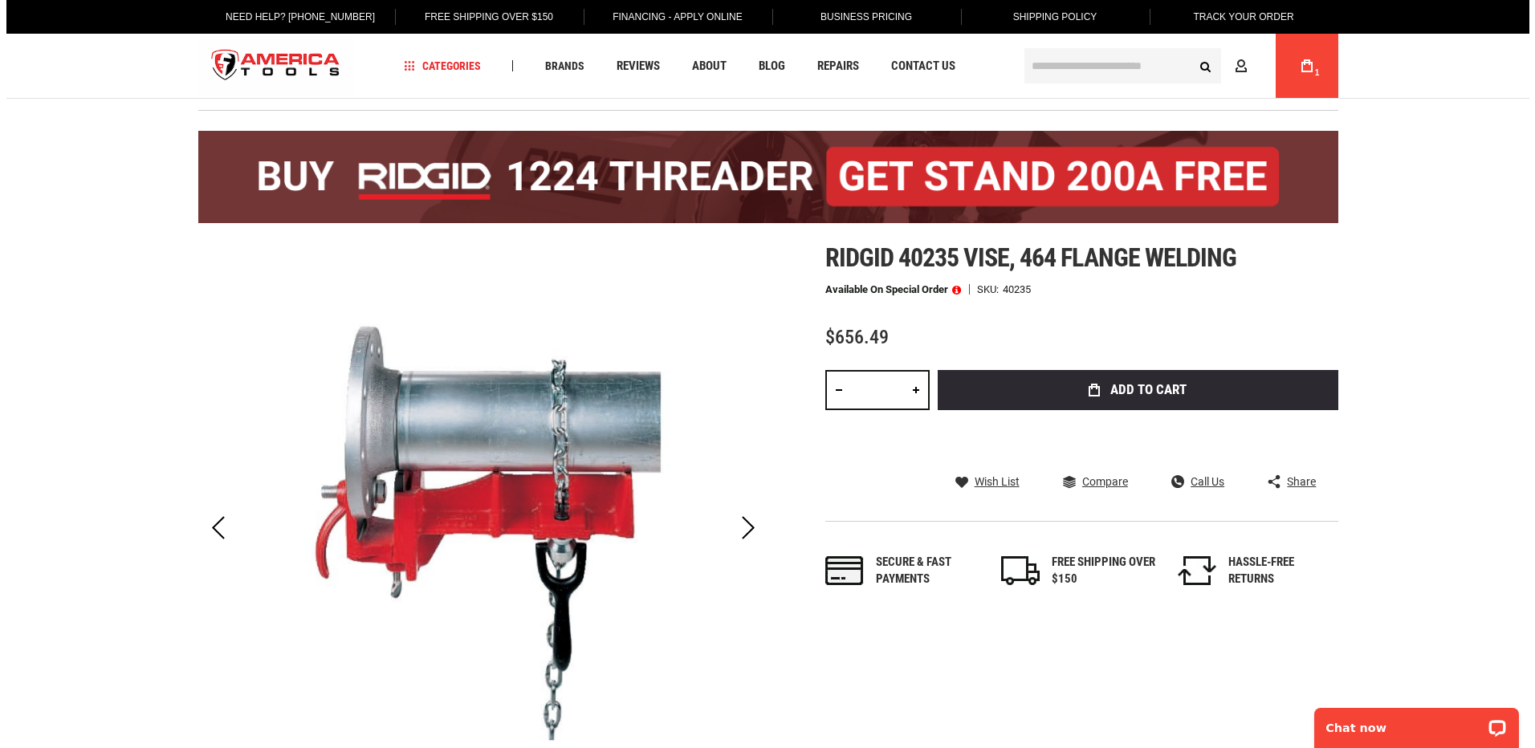
scroll to position [25, 0]
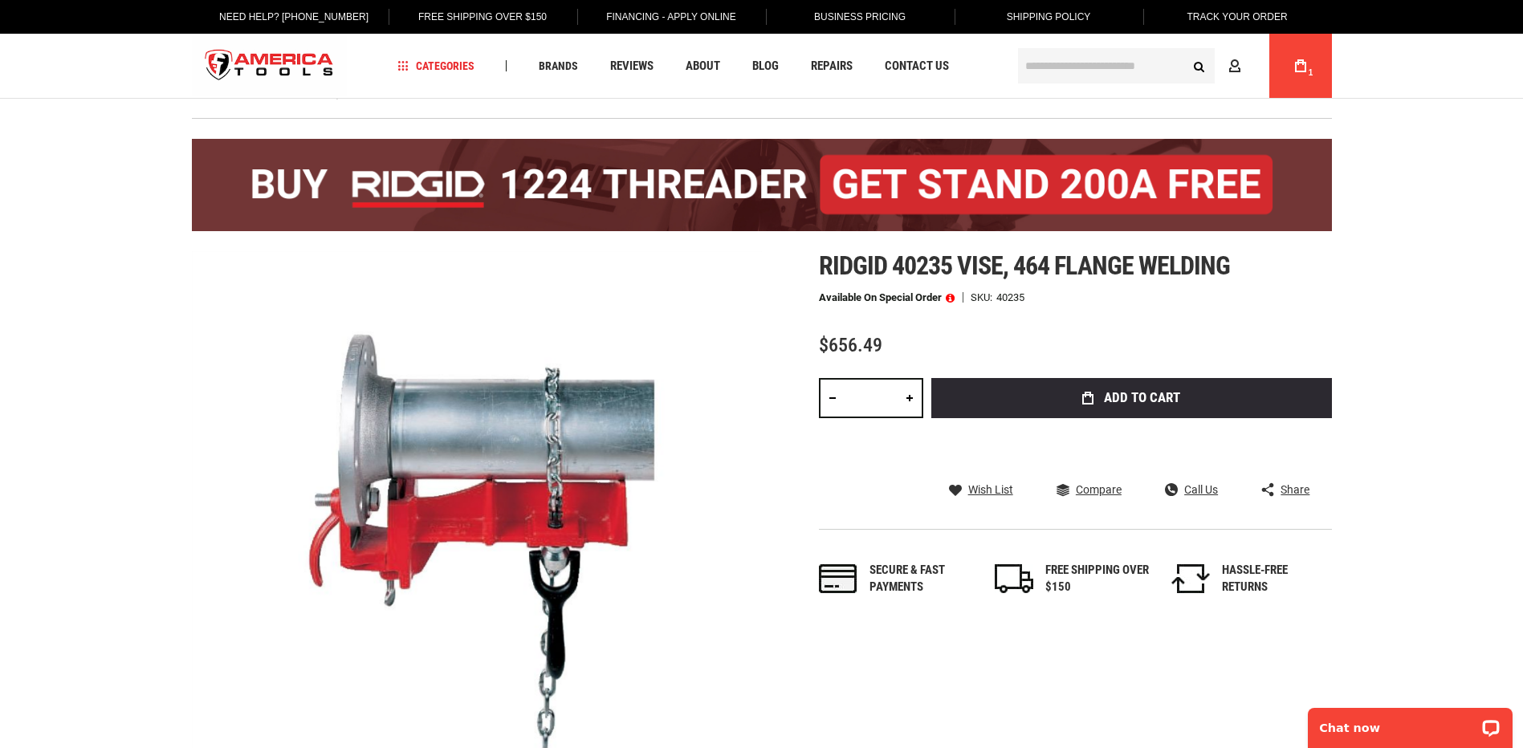
click at [1301, 87] on link "My Cart 1" at bounding box center [1301, 66] width 31 height 64
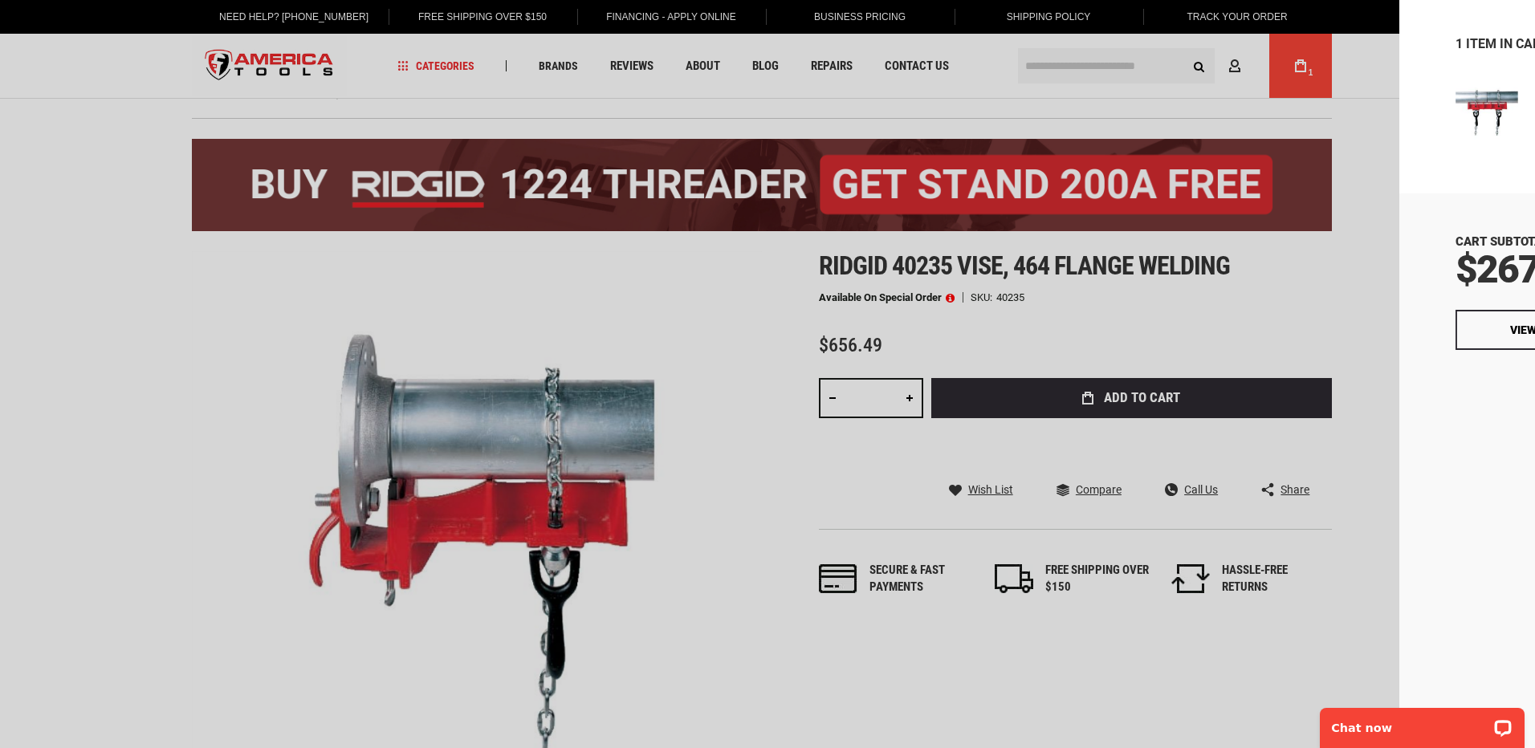
click at [1411, 326] on button "Checkout" at bounding box center [1395, 330] width 169 height 40
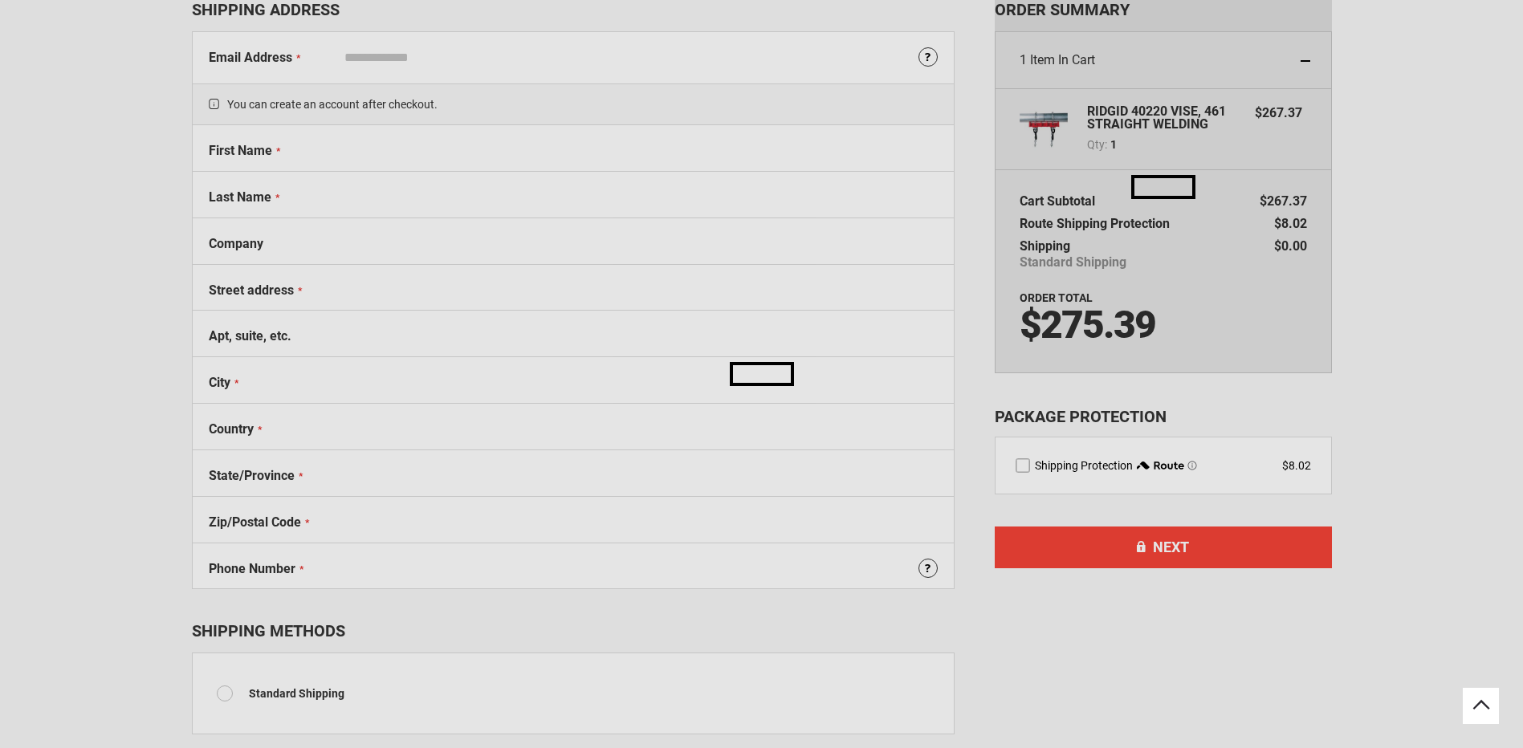
select select "**"
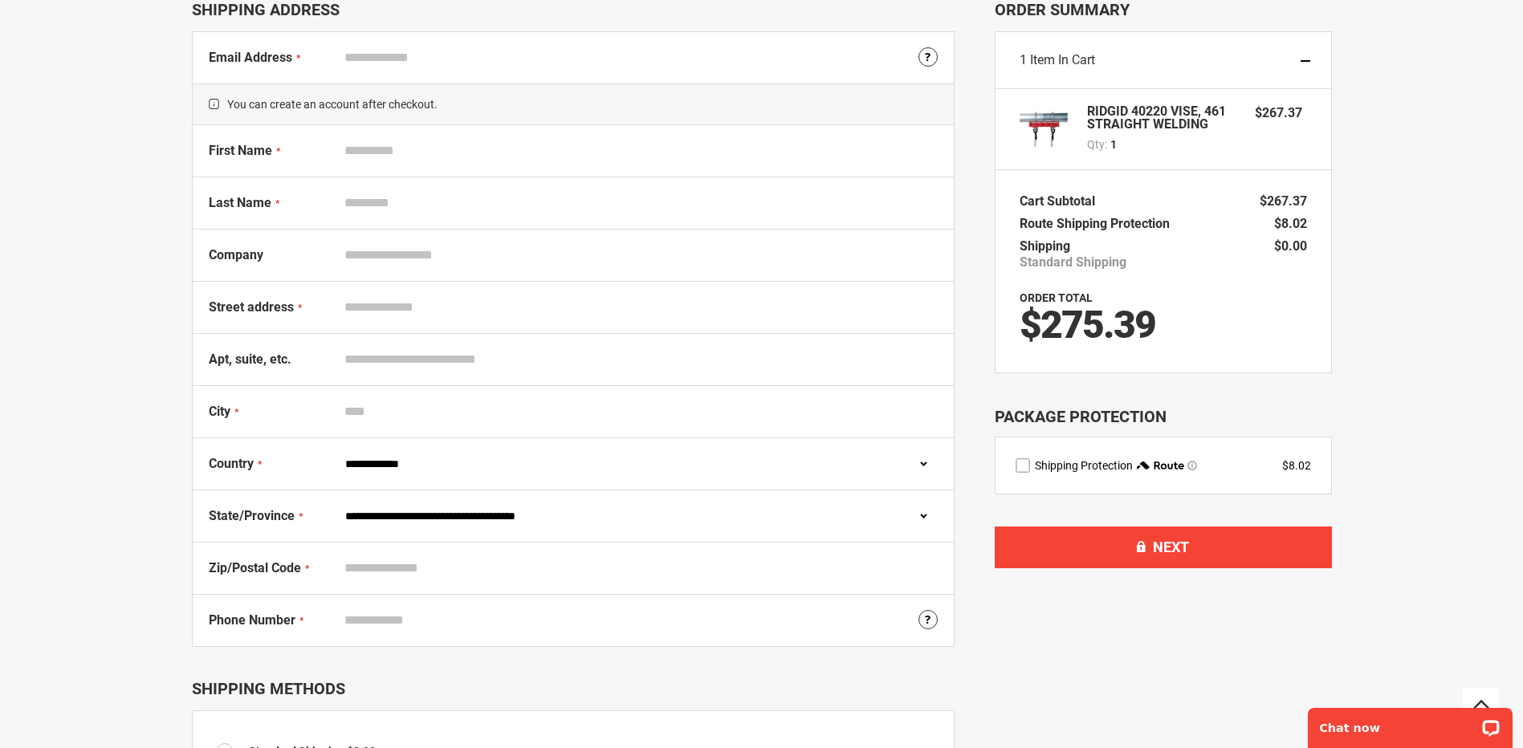
click at [1159, 117] on strong "RIDGID 40220 VISE, 461 STRAIGHT WELDING" at bounding box center [1163, 118] width 153 height 26
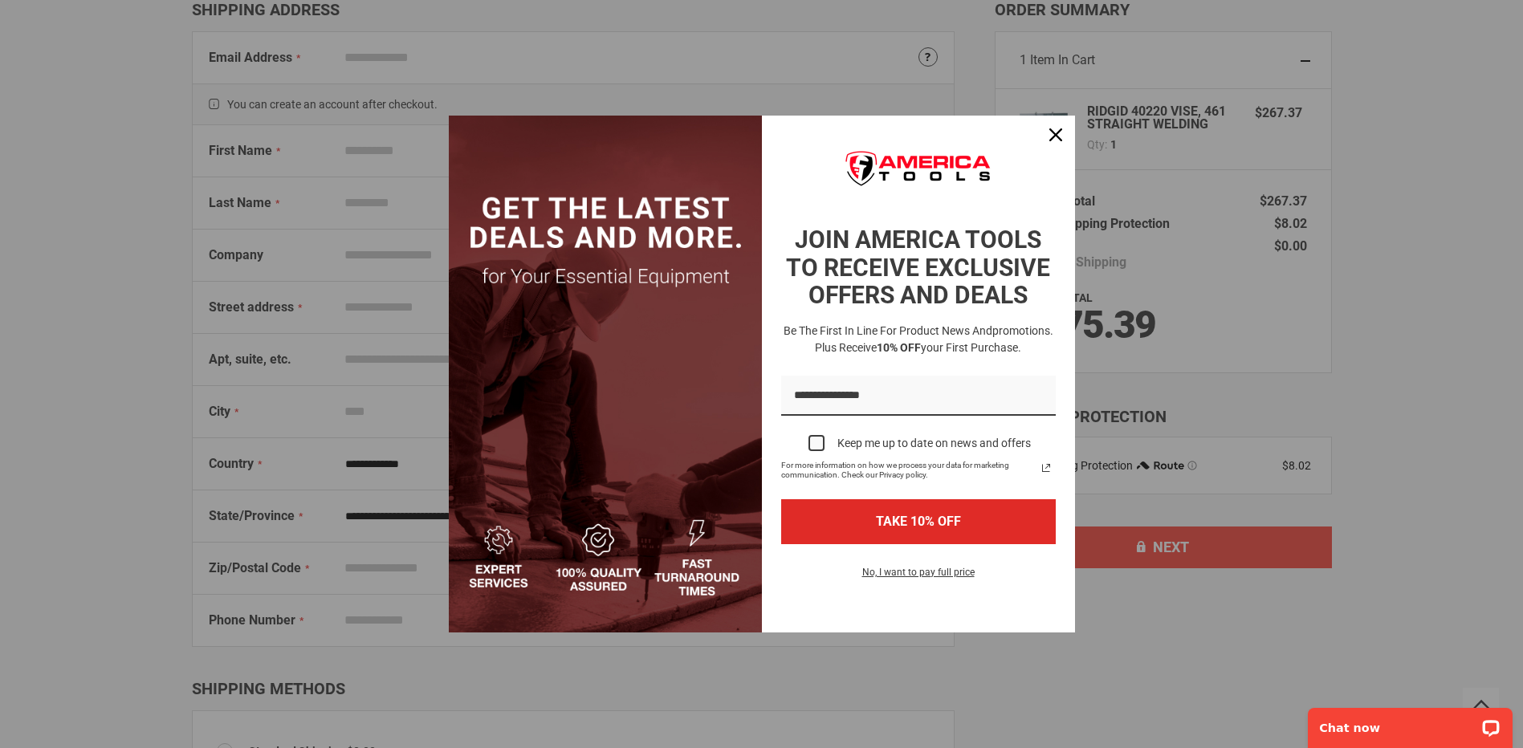
click at [1305, 58] on div "Marketing offer form" at bounding box center [761, 374] width 1523 height 748
click at [1062, 141] on icon "close icon" at bounding box center [1056, 134] width 13 height 13
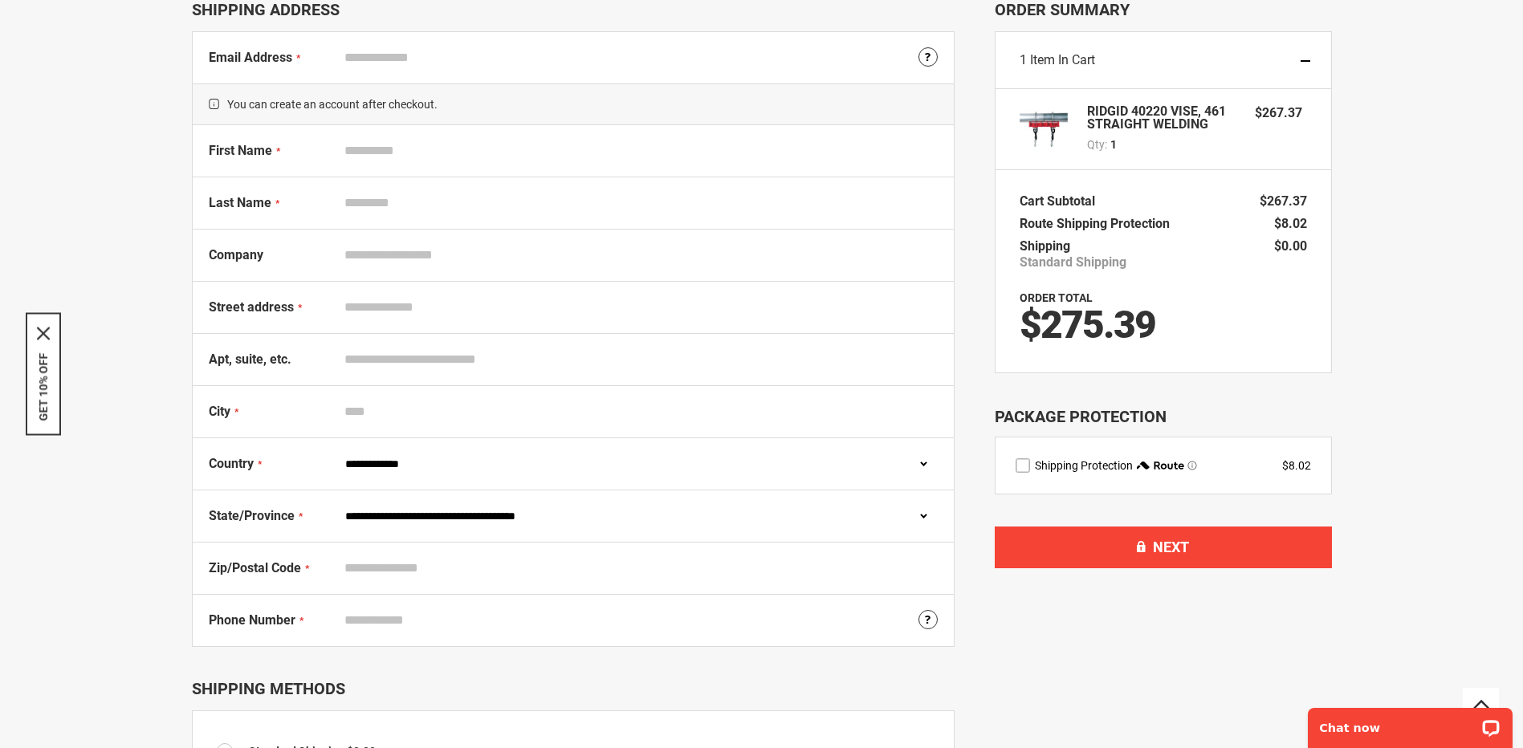
click at [1304, 56] on div "1 Item in Cart" at bounding box center [1164, 60] width 336 height 57
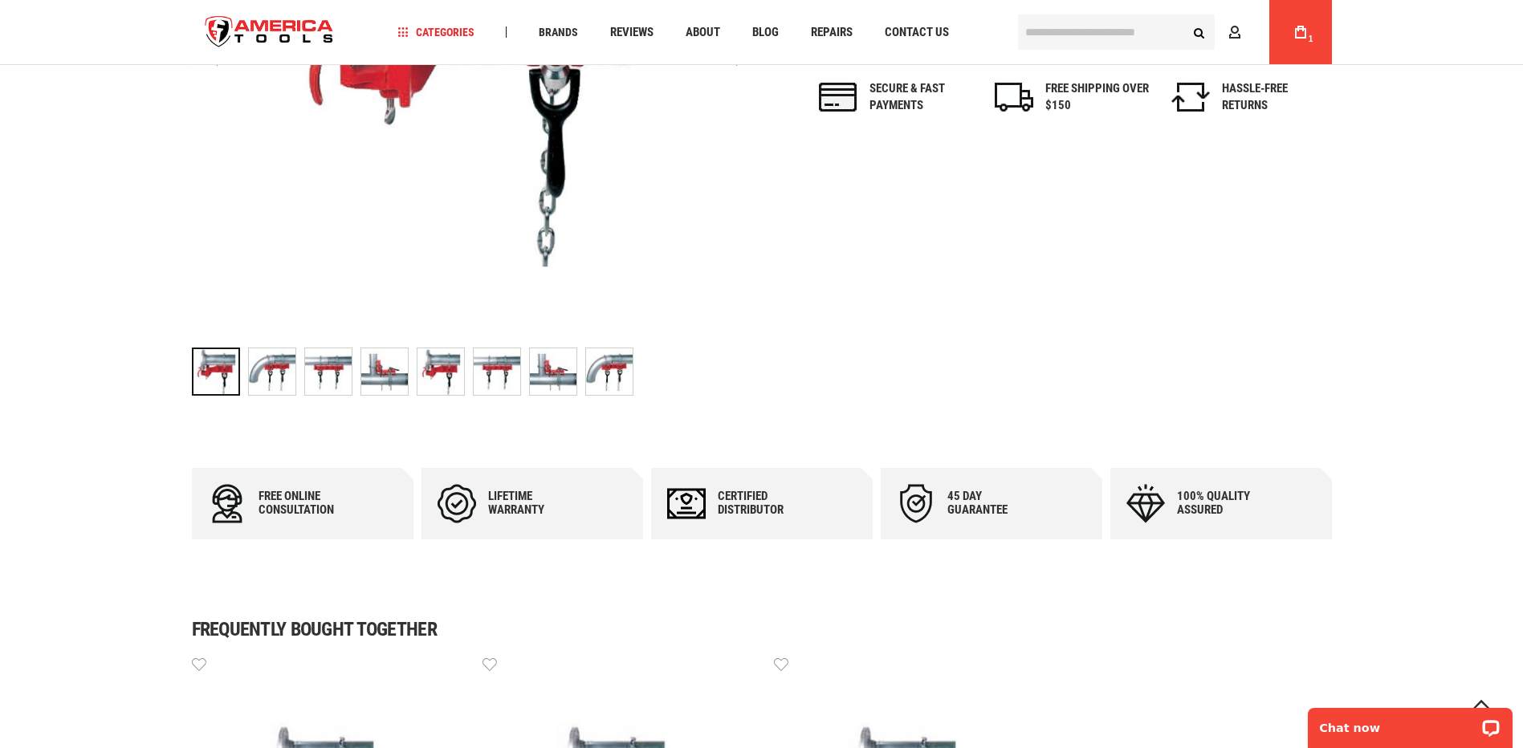
click at [328, 380] on img "RIDGID 40235 VISE, 464 FLANGE WELDING" at bounding box center [328, 372] width 47 height 47
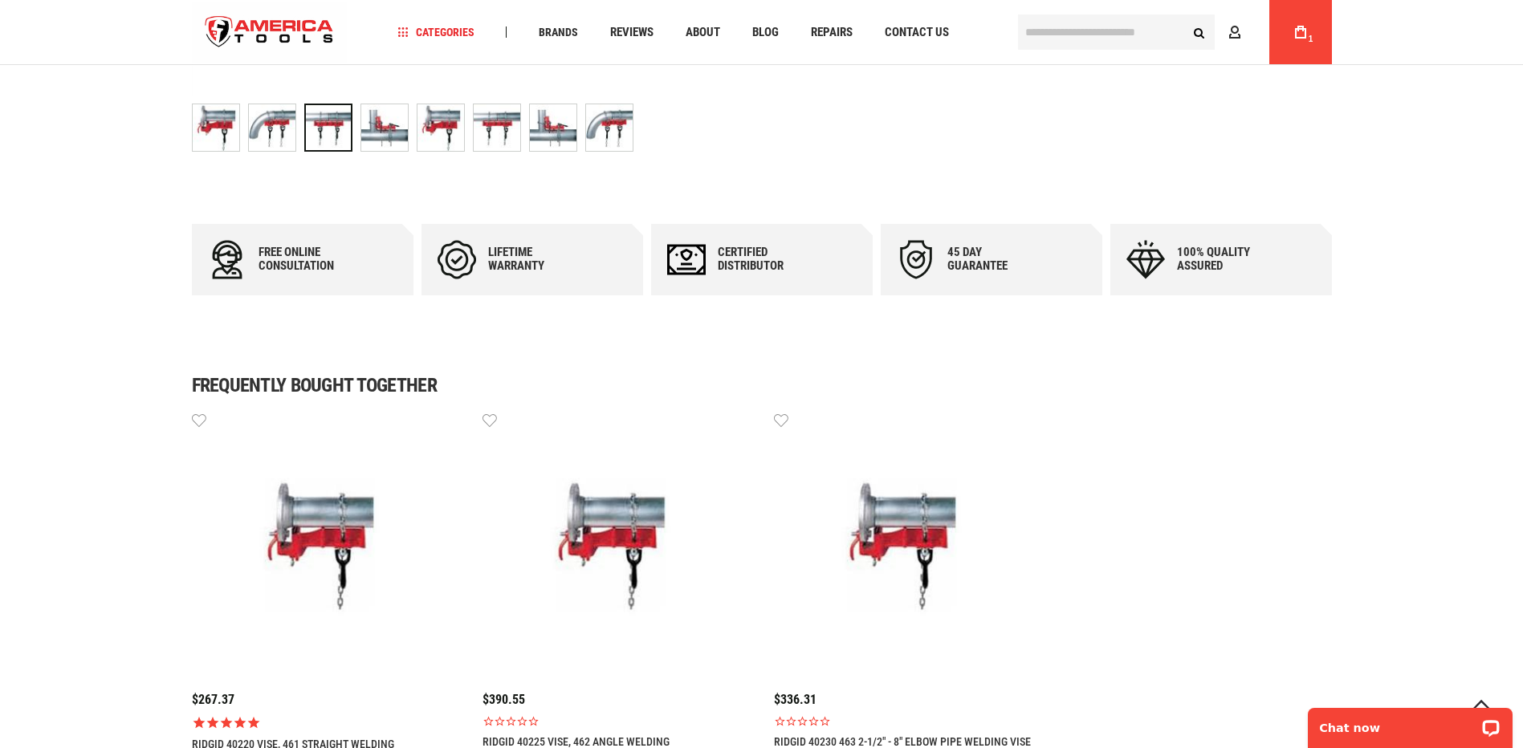
scroll to position [908, 0]
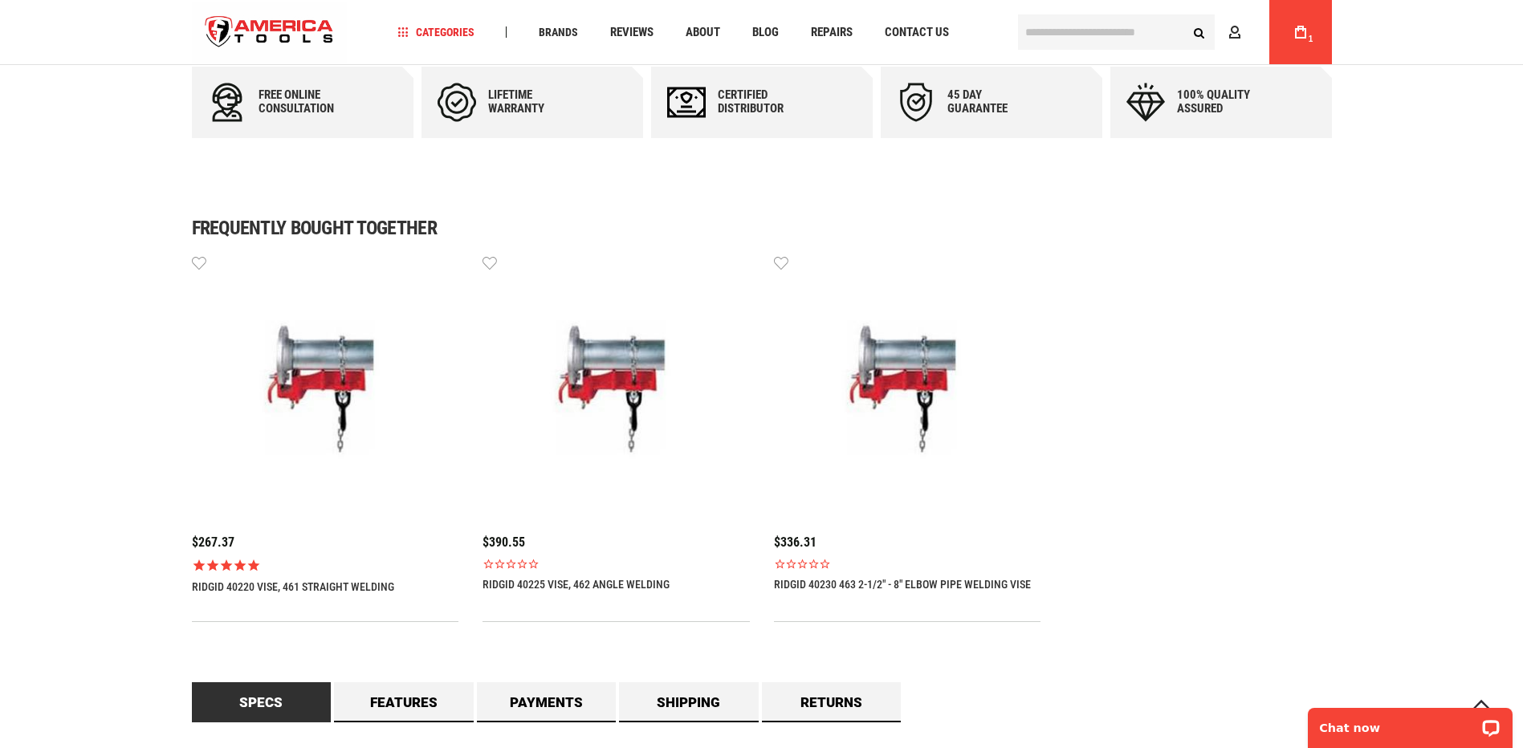
click at [287, 586] on link "RIDGID 40220 VISE, 461 STRAIGHT WELDING" at bounding box center [293, 587] width 202 height 13
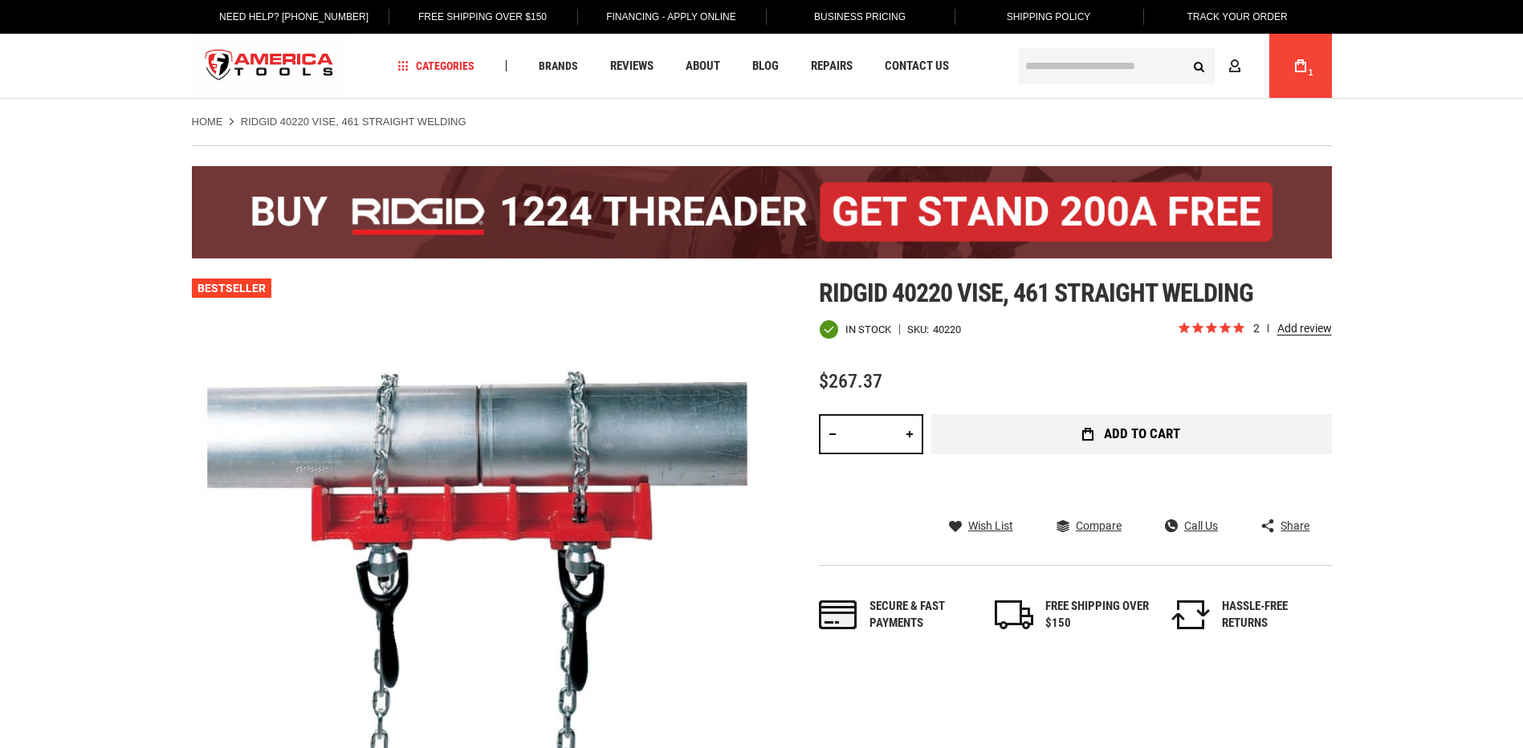
click at [1035, 428] on button "Add to Cart" at bounding box center [1132, 434] width 401 height 40
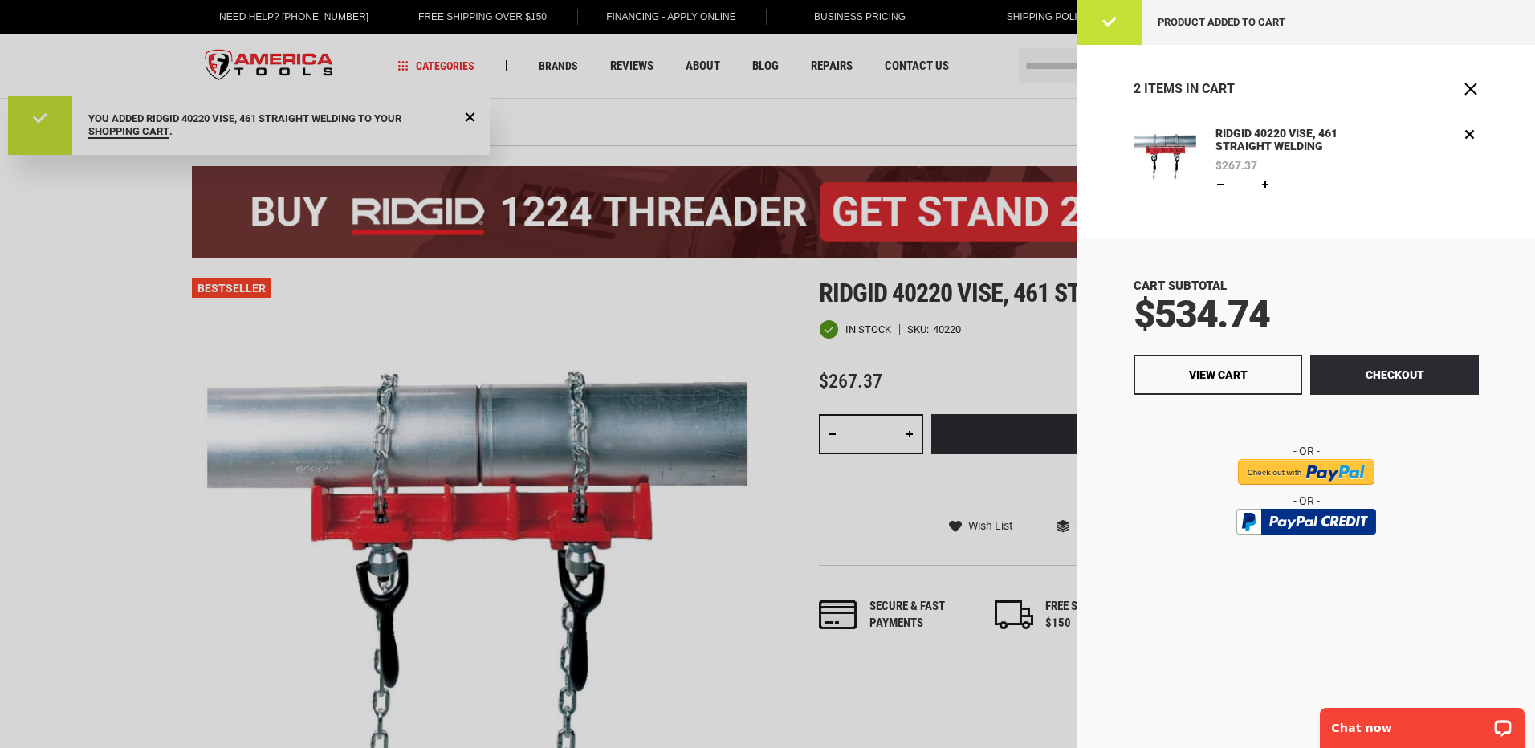
click at [1219, 182] on link at bounding box center [1220, 184] width 13 height 13
type input "*"
click at [1481, 133] on div "RIDGID 40220 VISE, 461 STRAIGHT WELDING $267.37 Qty * Update Edit Remove" at bounding box center [1307, 171] width 458 height 92
click at [1473, 138] on link "Remove" at bounding box center [1470, 134] width 18 height 18
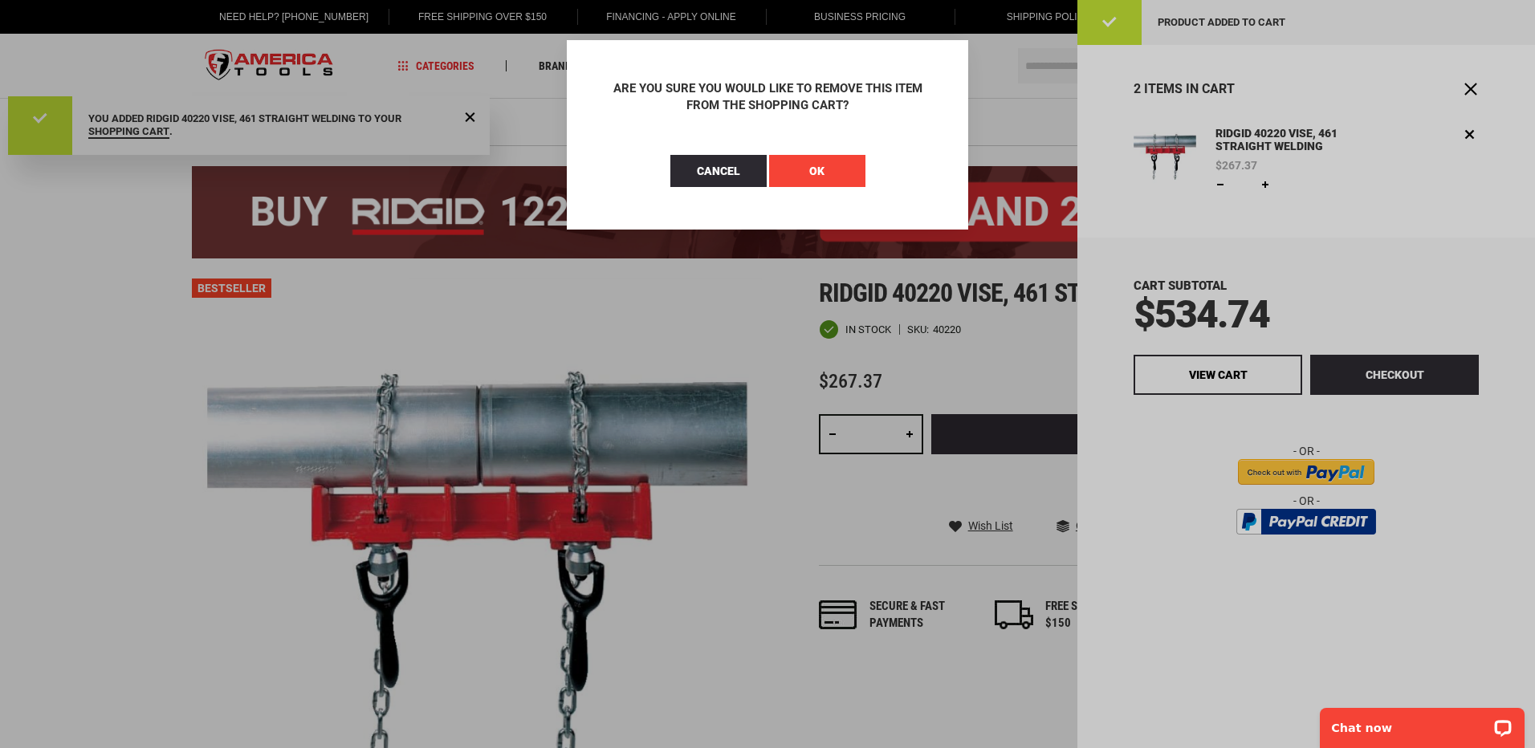
click at [839, 172] on button "OK" at bounding box center [817, 171] width 96 height 32
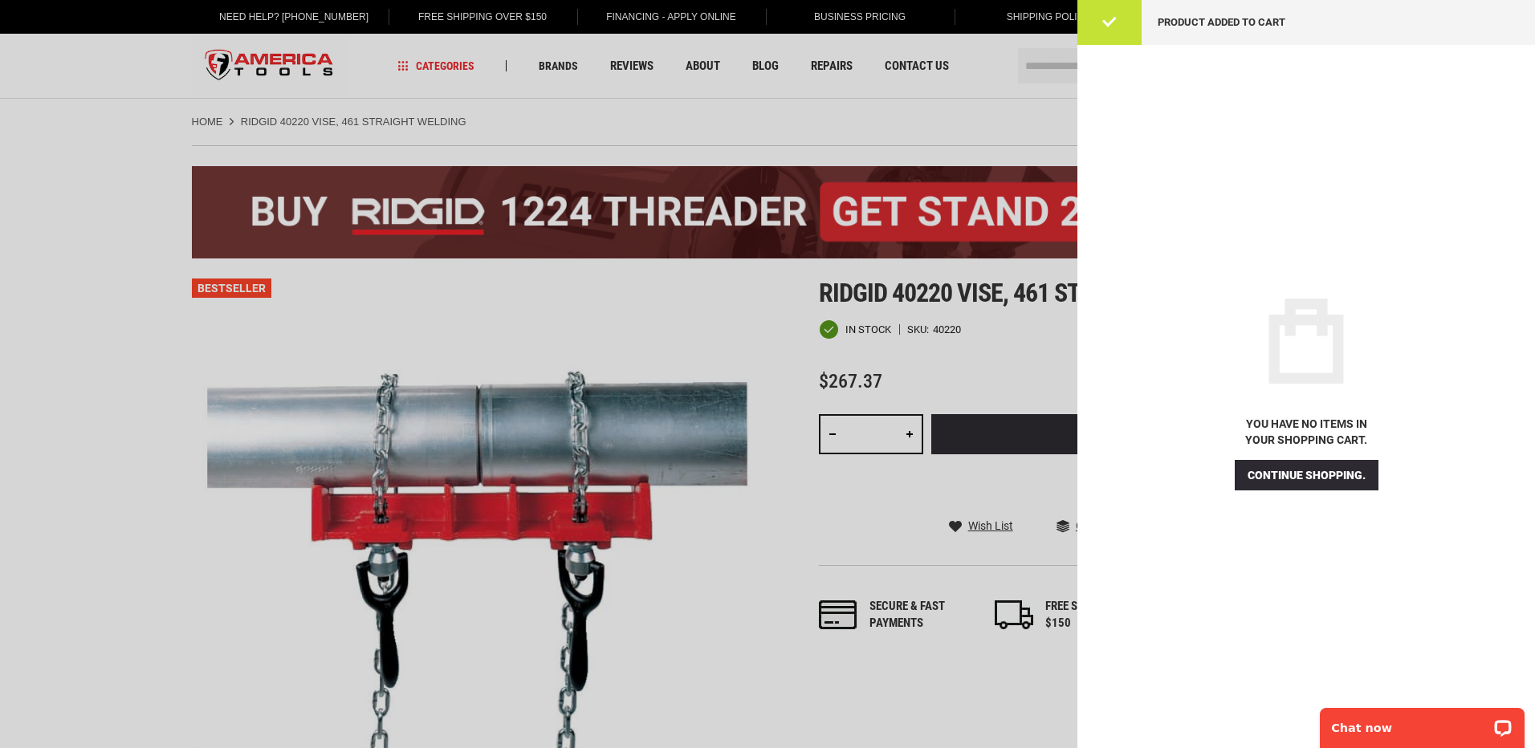
click at [931, 101] on div at bounding box center [767, 374] width 1535 height 748
